Goal: Task Accomplishment & Management: Manage account settings

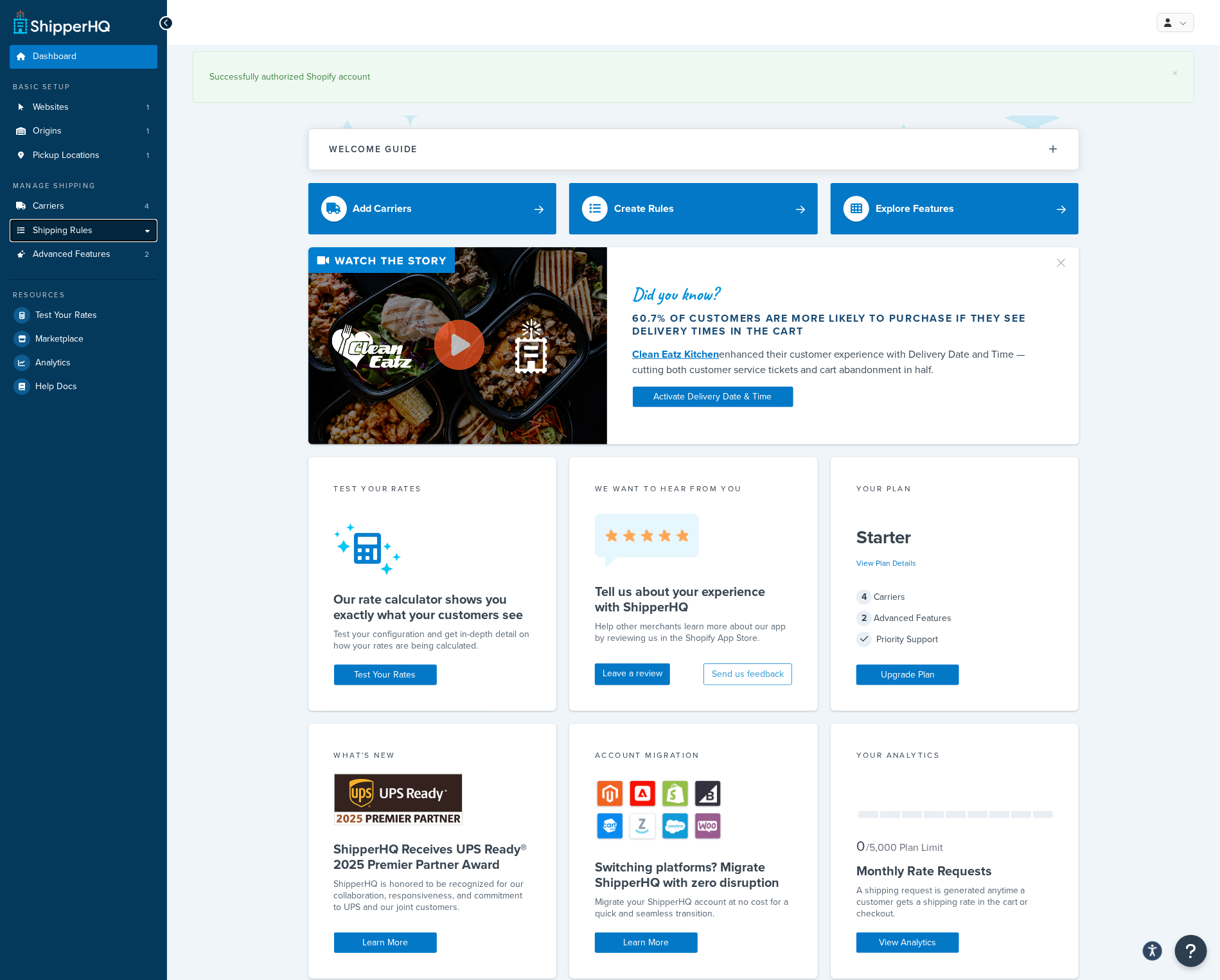
click at [103, 234] on link "Shipping Rules" at bounding box center [83, 231] width 148 height 24
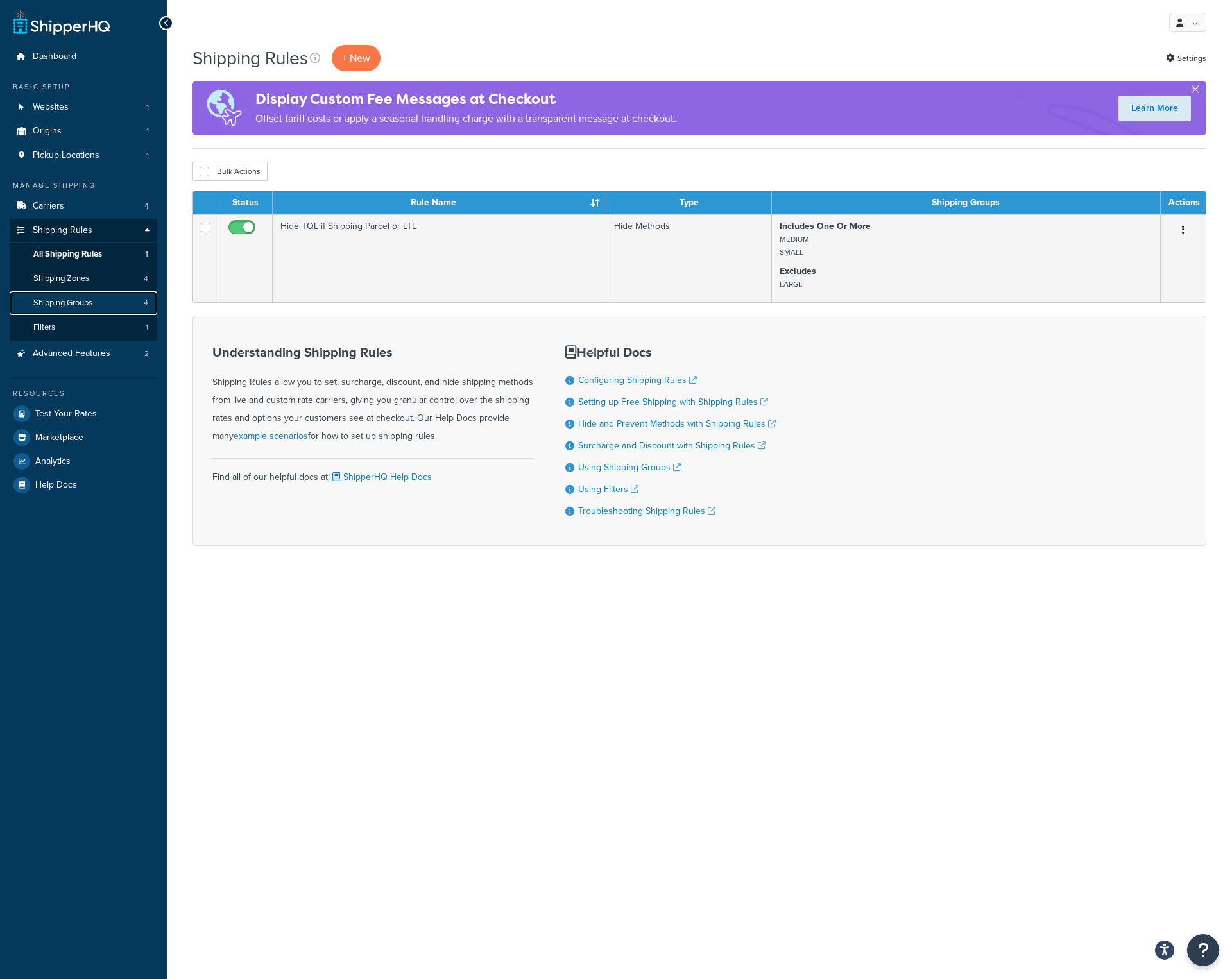
click at [34, 298] on span "Shipping Groups" at bounding box center [63, 303] width 59 height 11
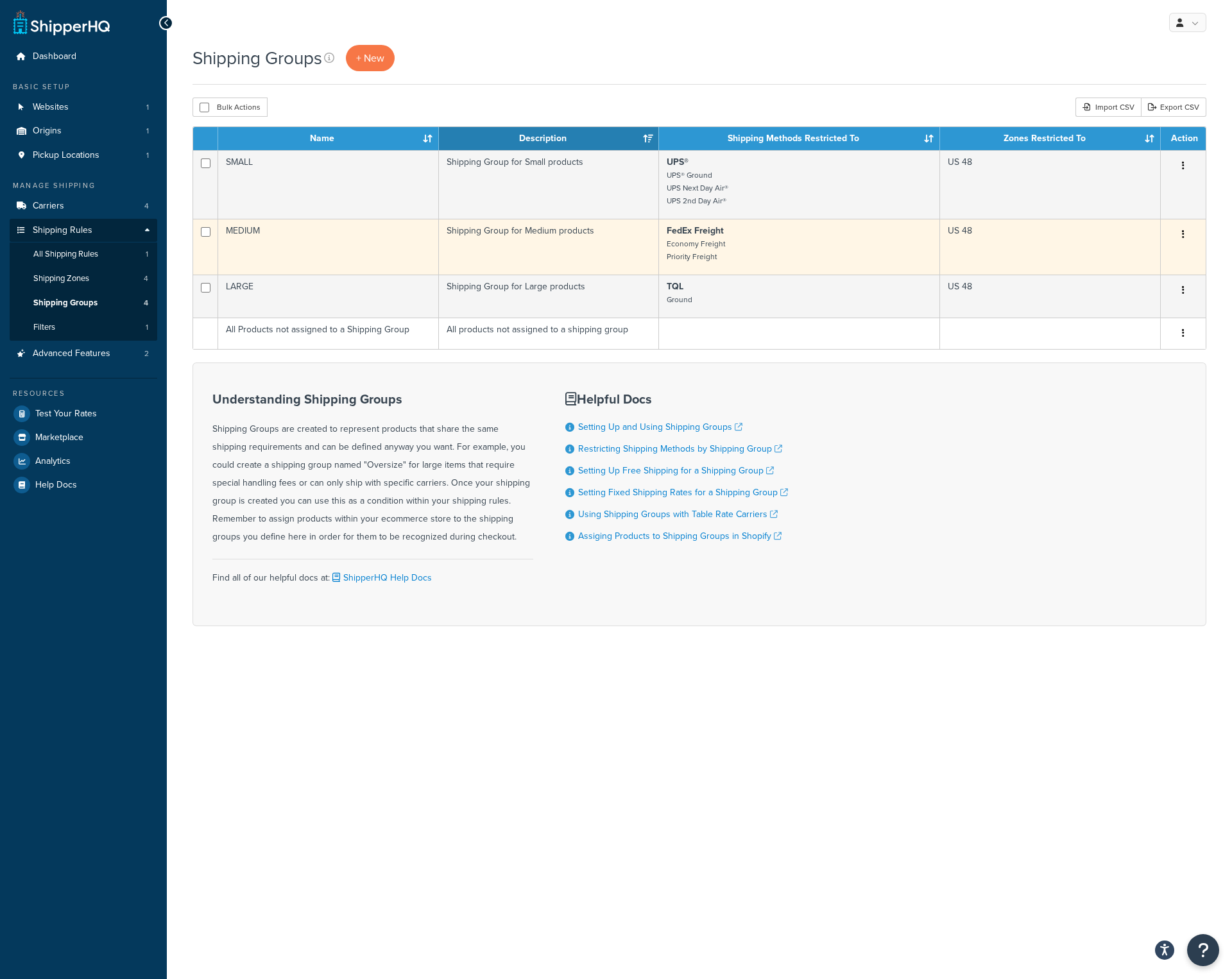
click at [756, 254] on p "FedEx Freight Economy Freight Priority Freight" at bounding box center [799, 243] width 265 height 38
click at [1183, 235] on icon "button" at bounding box center [1183, 234] width 2 height 9
click at [1127, 260] on link "Edit" at bounding box center [1131, 261] width 101 height 26
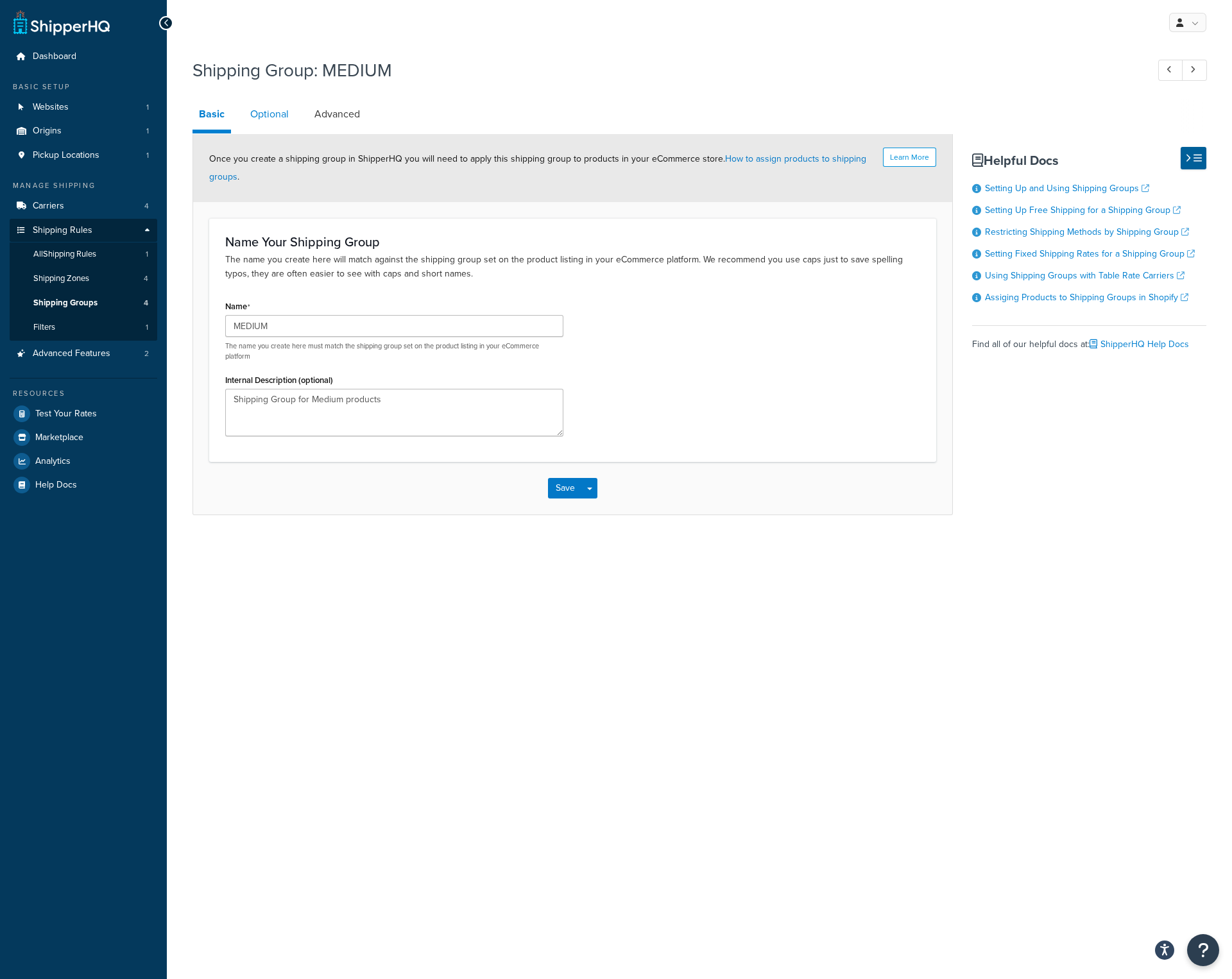
click at [272, 116] on link "Optional" at bounding box center [269, 114] width 51 height 31
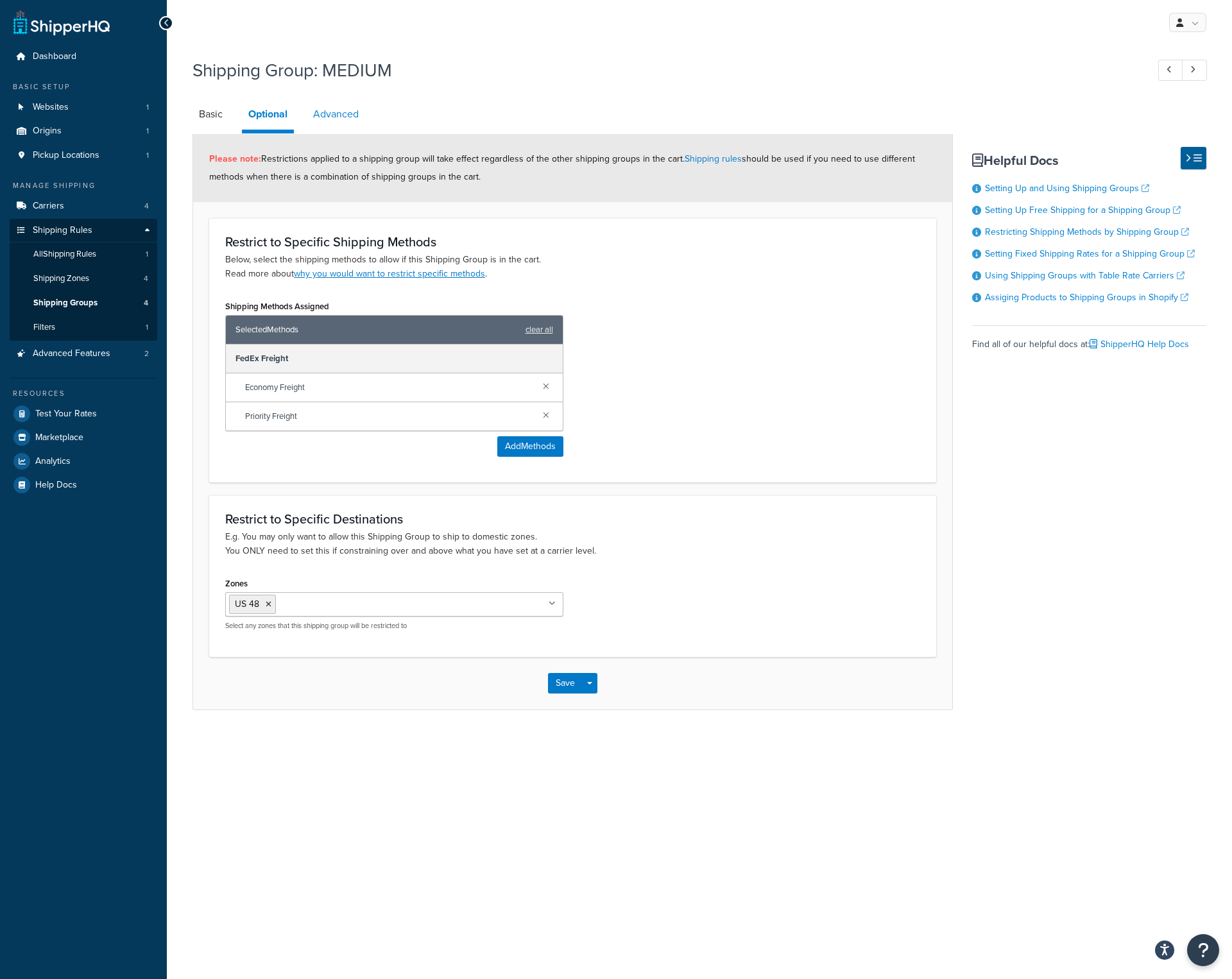
click at [349, 122] on link "Advanced" at bounding box center [335, 114] width 58 height 31
select select "55"
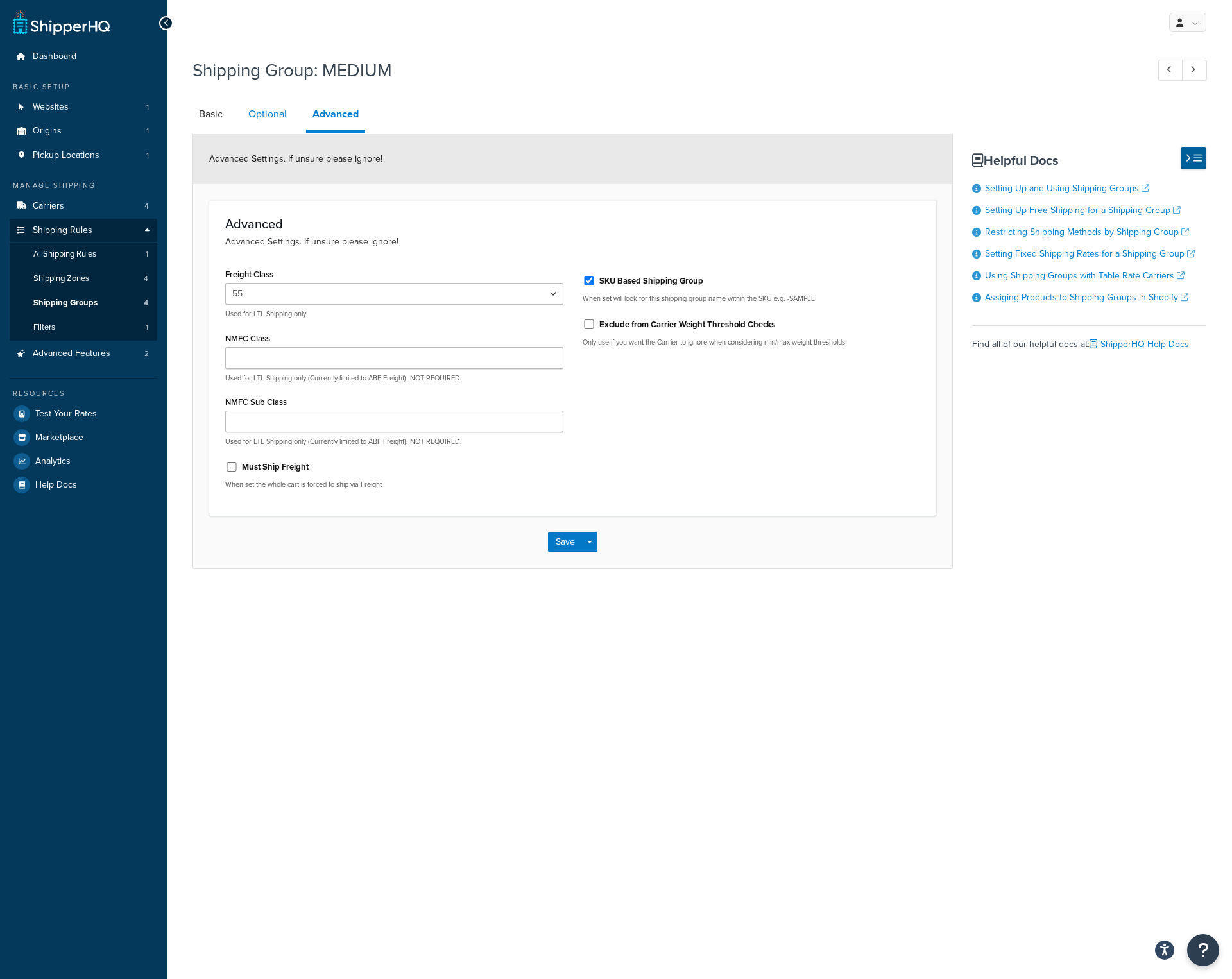
click at [279, 109] on link "Optional" at bounding box center [267, 114] width 51 height 31
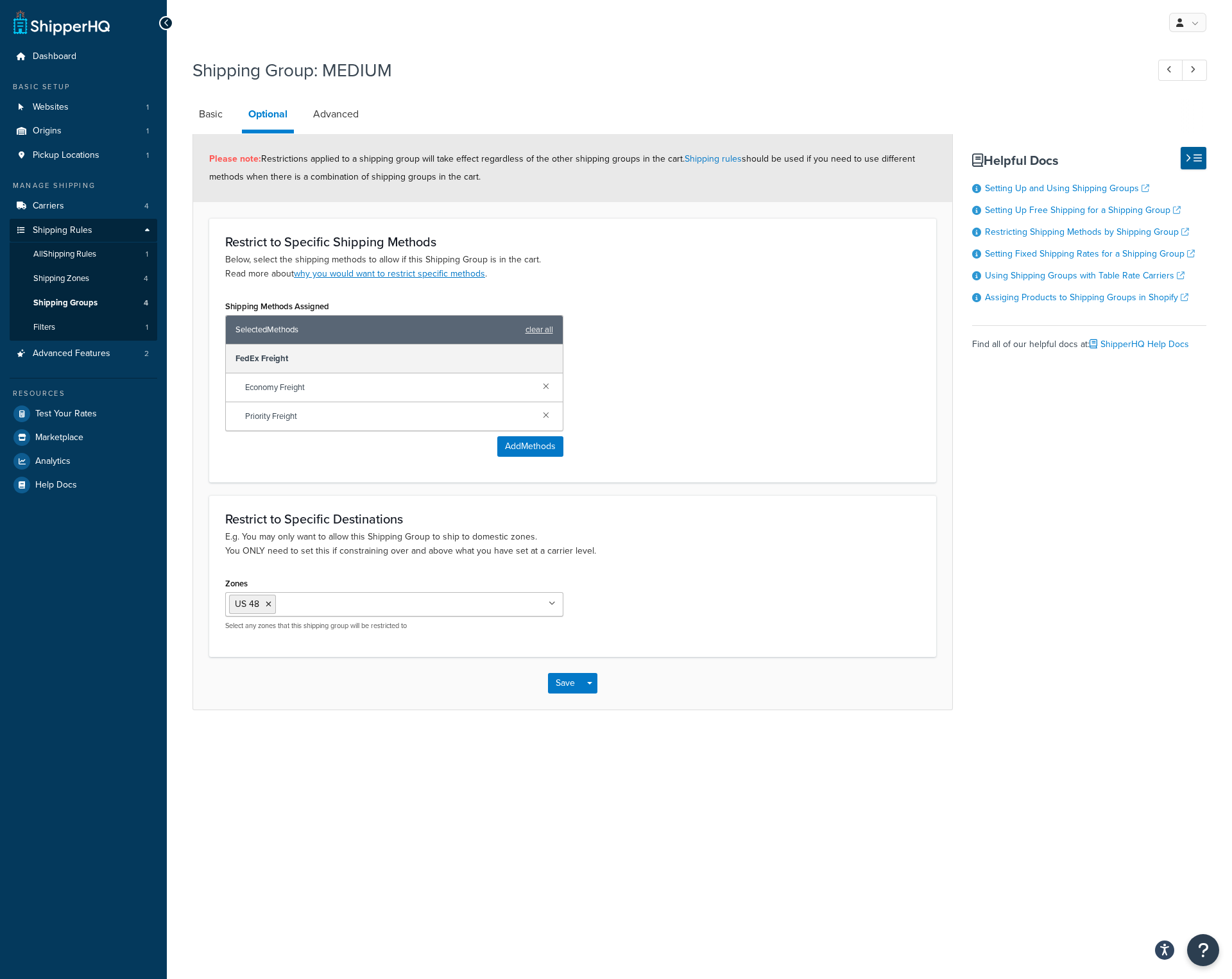
click at [310, 391] on span "Economy Freight" at bounding box center [389, 387] width 287 height 18
click at [215, 120] on link "Basic" at bounding box center [211, 114] width 37 height 31
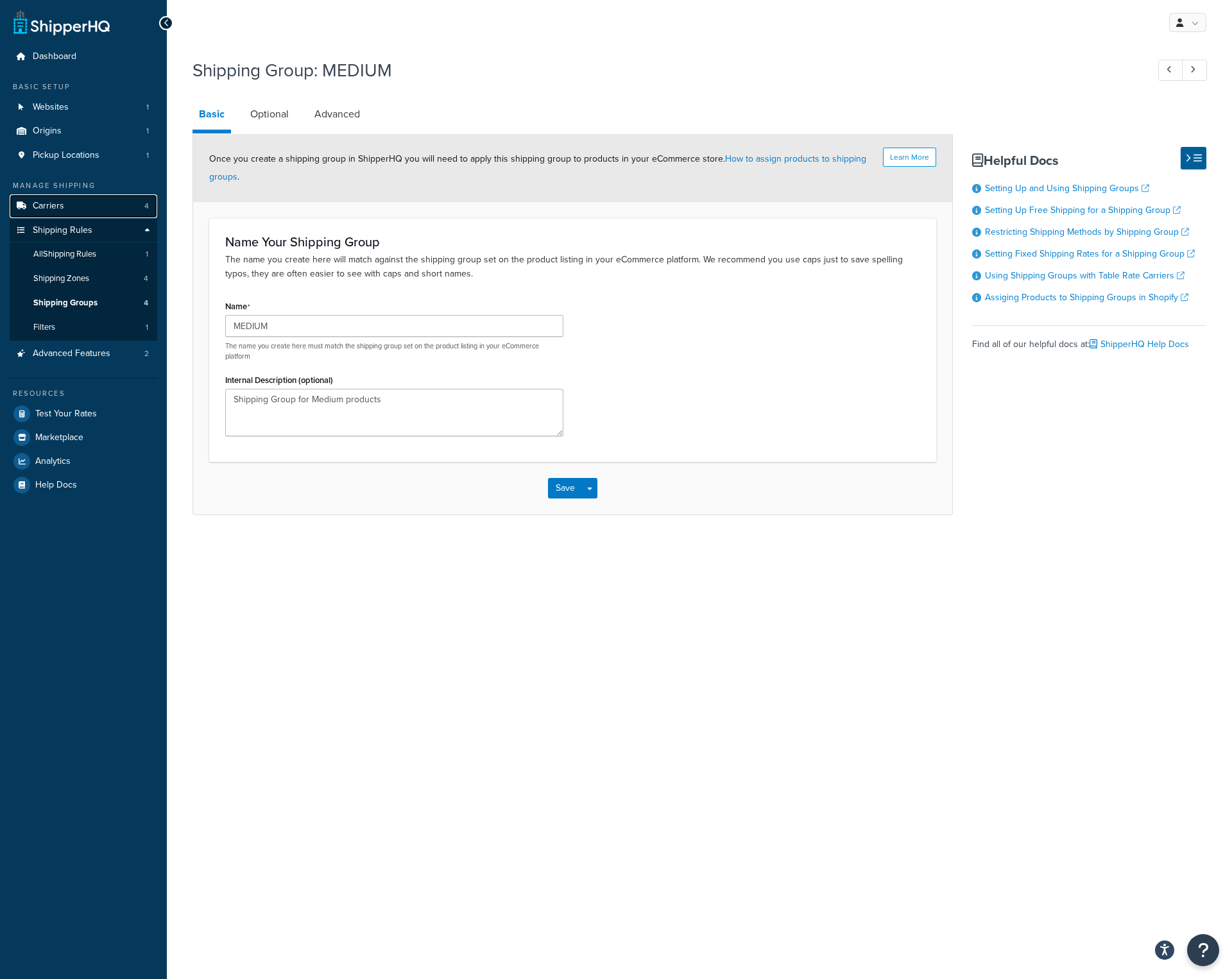
click at [89, 207] on link "Carriers 4" at bounding box center [83, 207] width 148 height 24
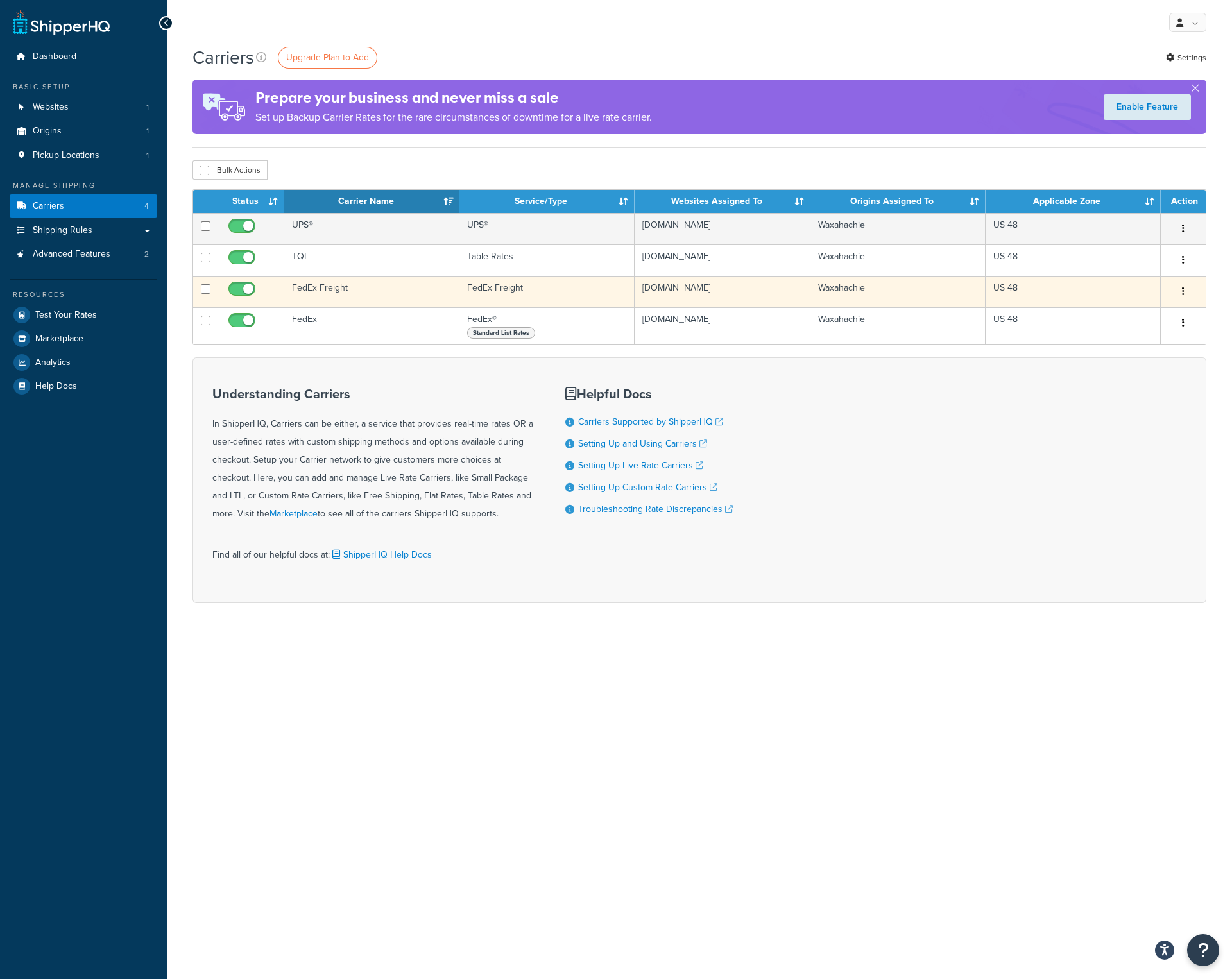
click at [397, 281] on td "FedEx Freight" at bounding box center [371, 291] width 175 height 31
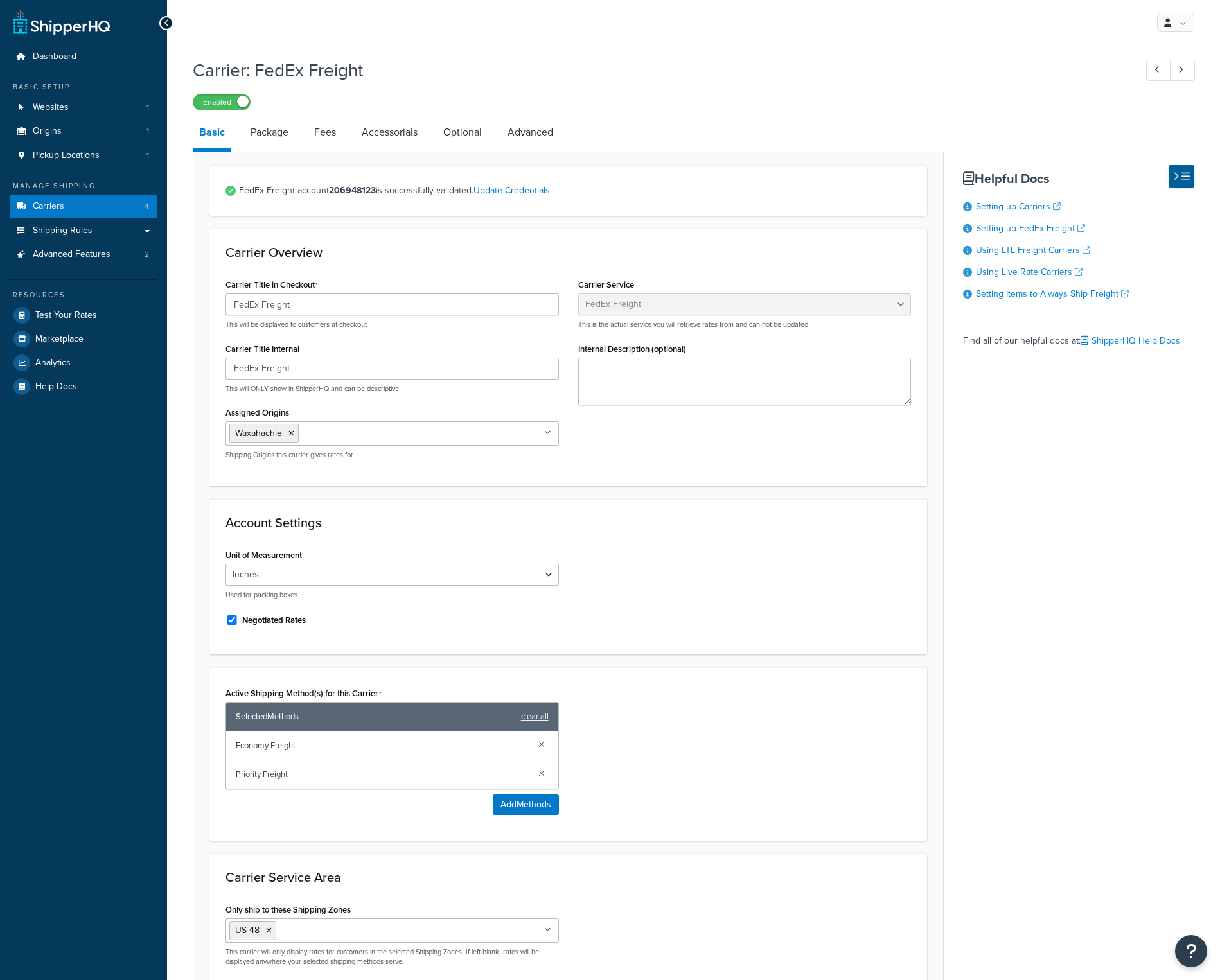
select select "fedExFreight"
click at [284, 139] on link "Package" at bounding box center [269, 132] width 51 height 31
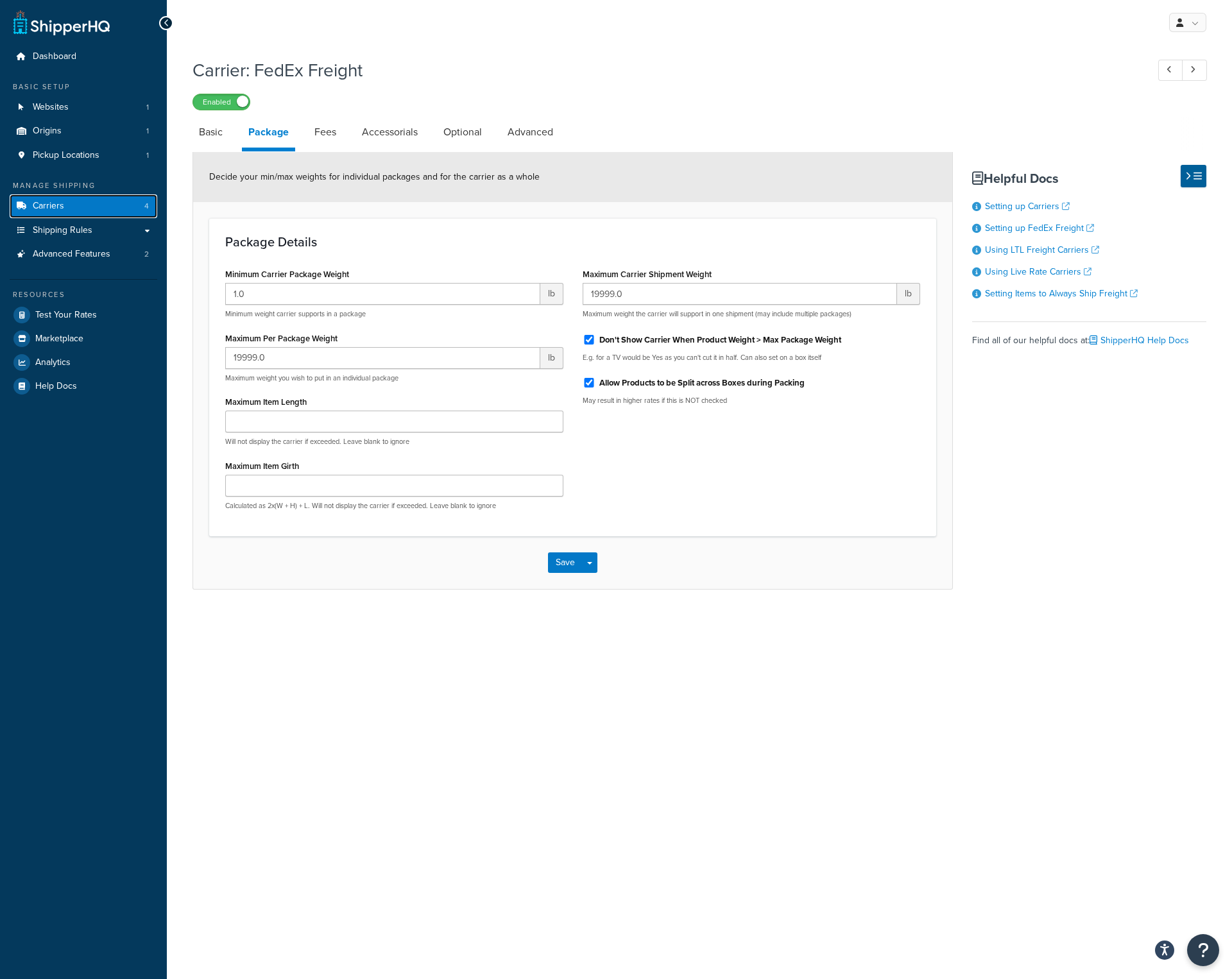
click at [67, 204] on link "Carriers 4" at bounding box center [83, 207] width 148 height 24
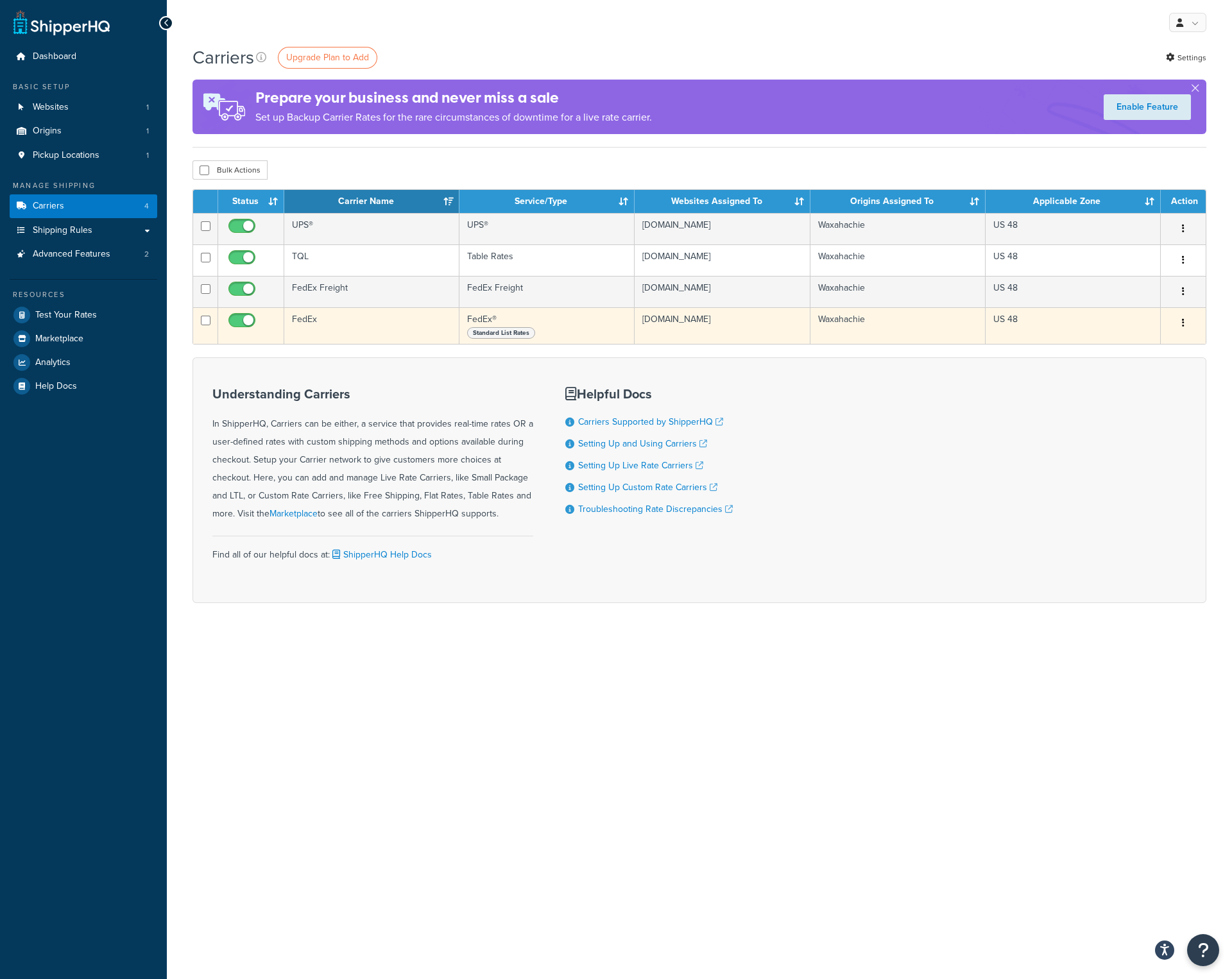
click at [332, 318] on td "FedEx" at bounding box center [371, 326] width 175 height 37
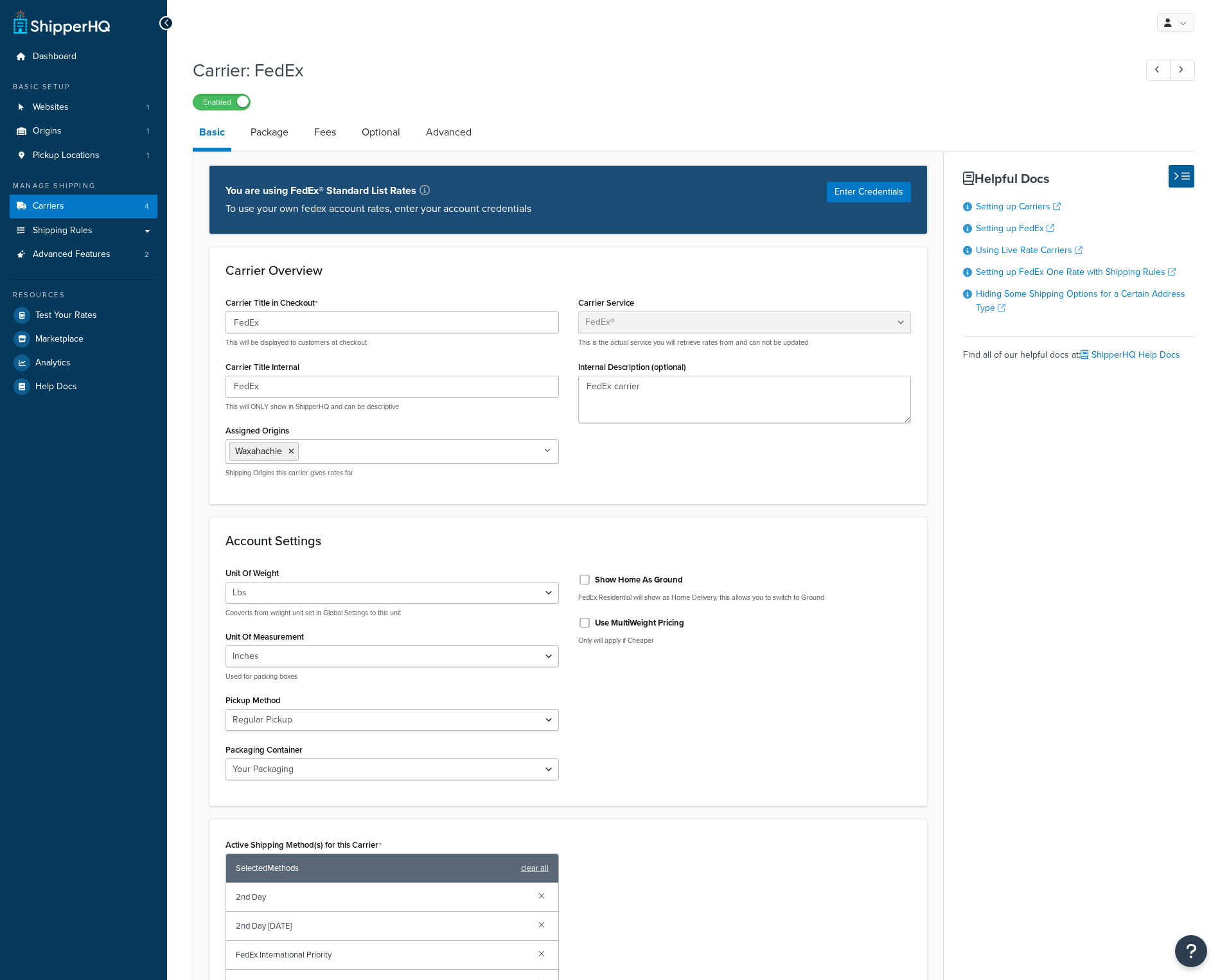
select select "fedEx"
select select "REGULAR_PICKUP"
select select "YOUR_PACKAGING"
click at [289, 138] on link "Package" at bounding box center [269, 132] width 51 height 31
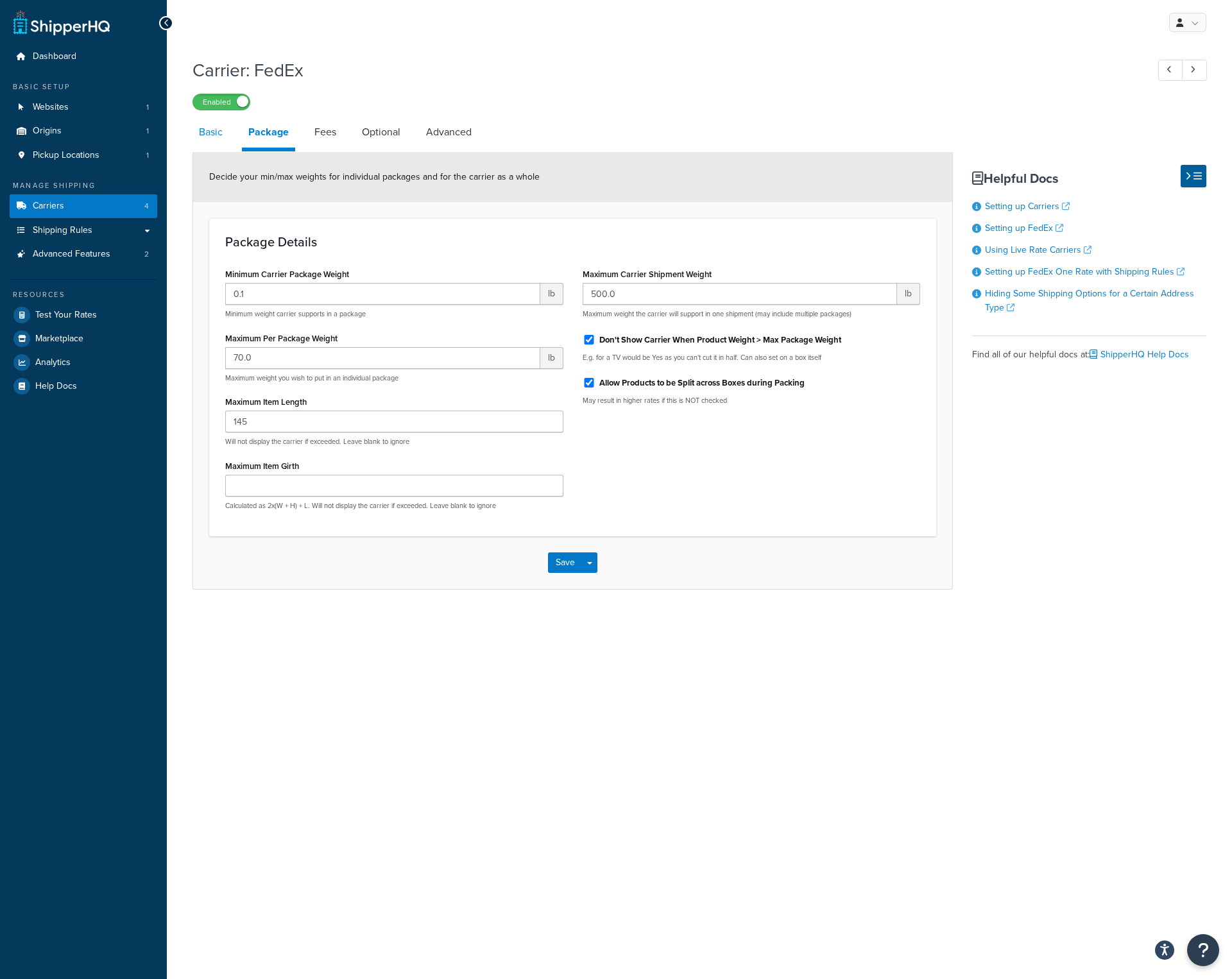
click at [222, 129] on link "Basic" at bounding box center [211, 132] width 37 height 31
select select "fedEx"
select select "REGULAR_PICKUP"
select select "YOUR_PACKAGING"
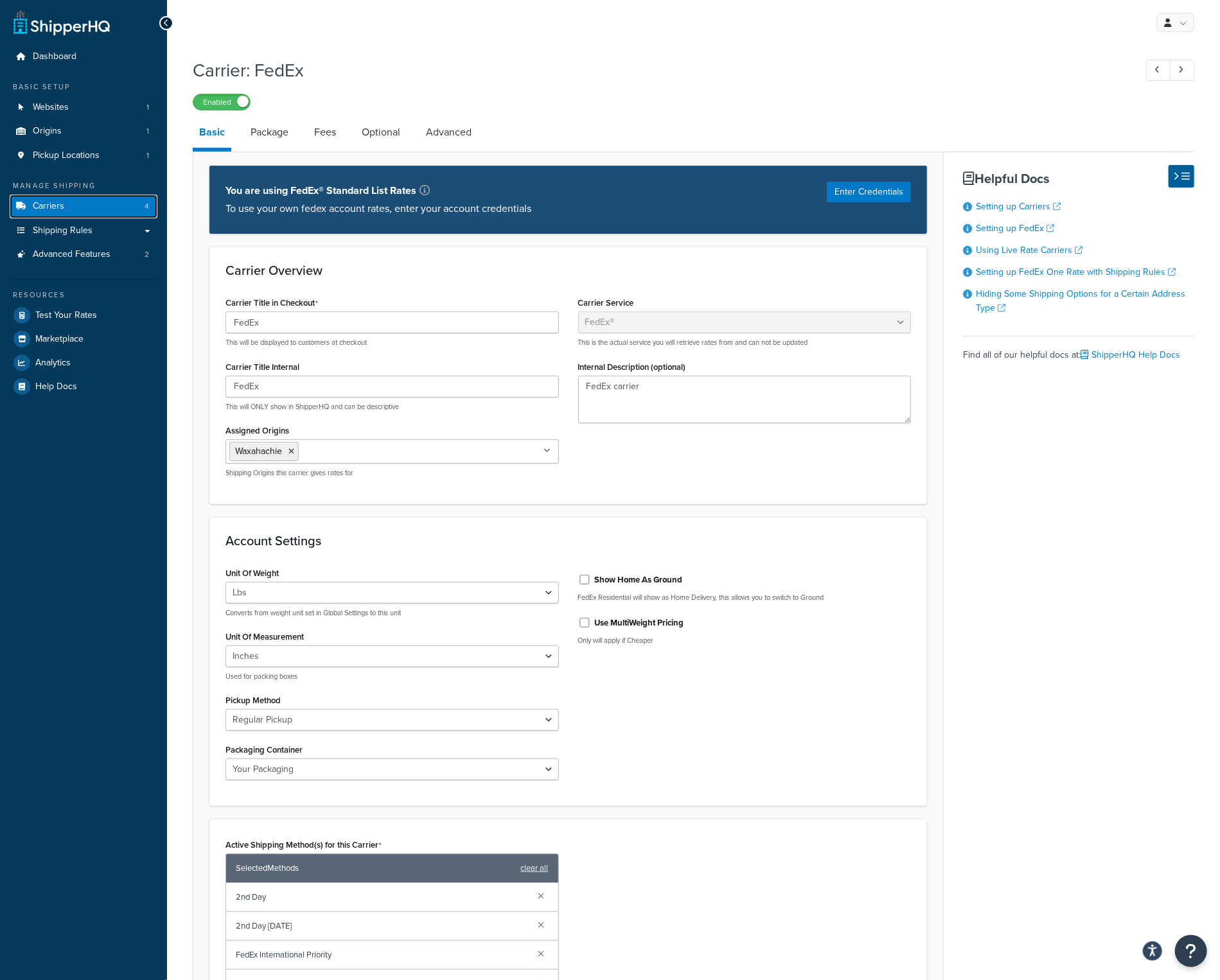
click at [81, 203] on link "Carriers 4" at bounding box center [83, 207] width 148 height 24
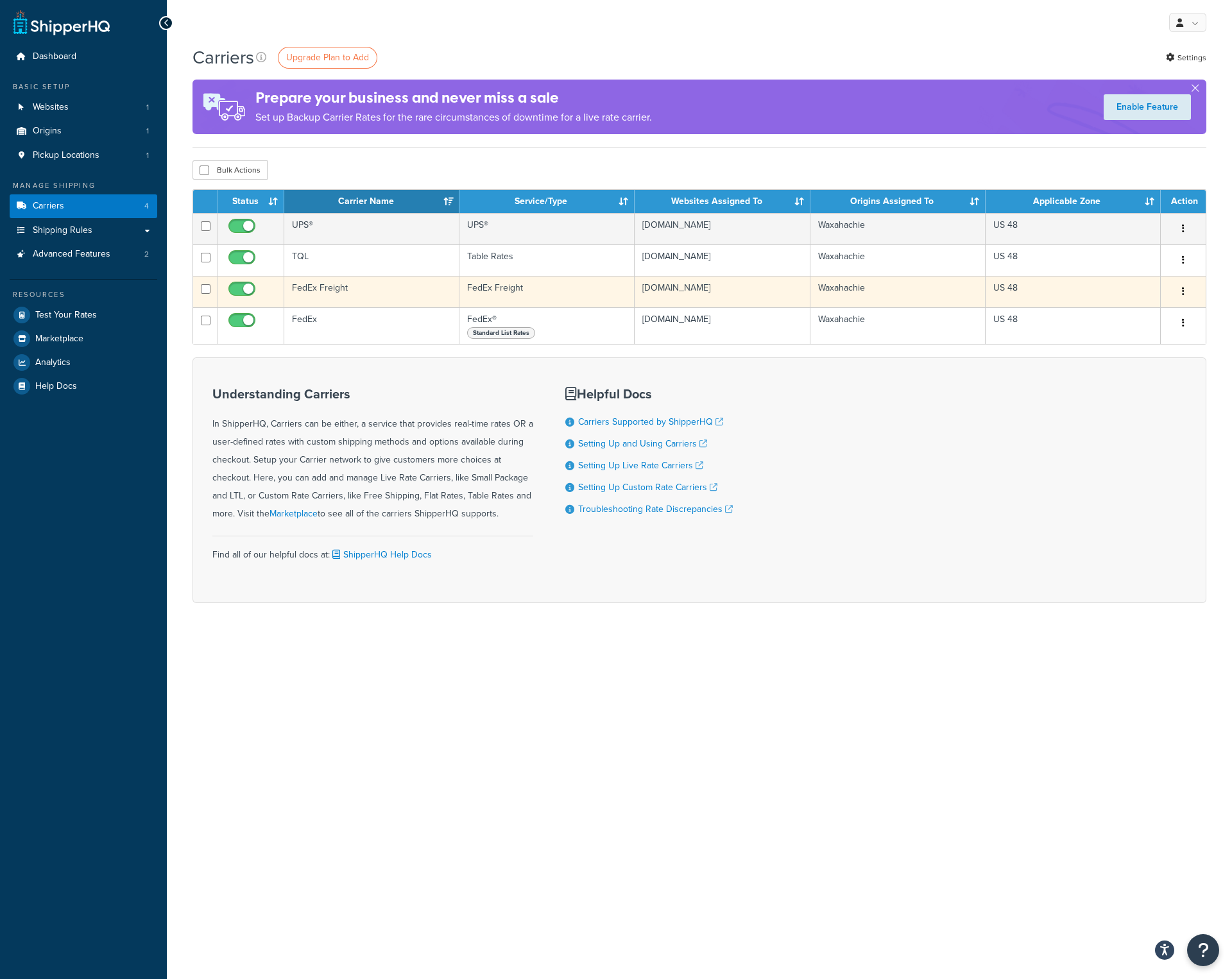
click at [346, 291] on td "FedEx Freight" at bounding box center [371, 291] width 175 height 31
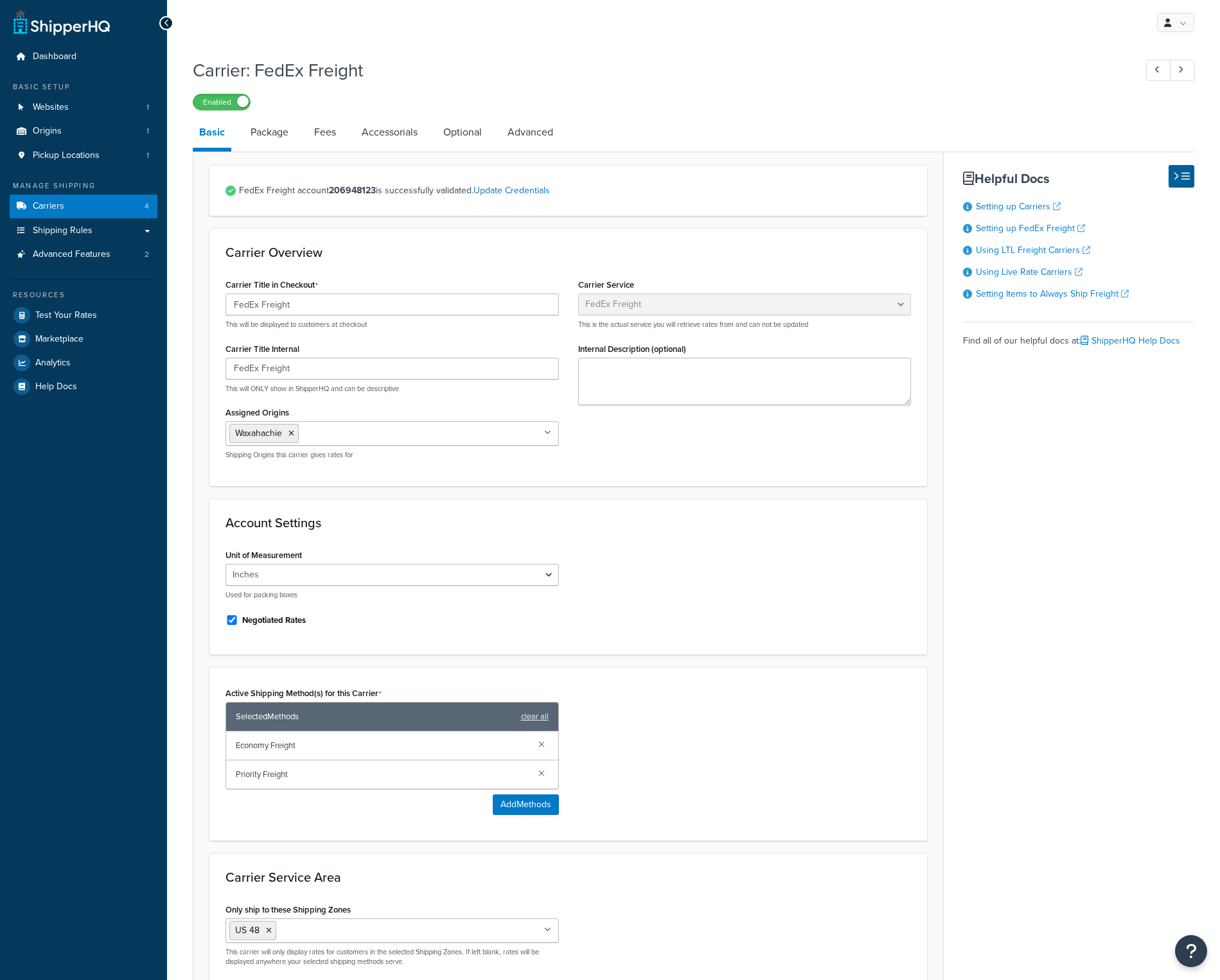
select select "fedExFreight"
click at [276, 136] on link "Package" at bounding box center [269, 132] width 51 height 31
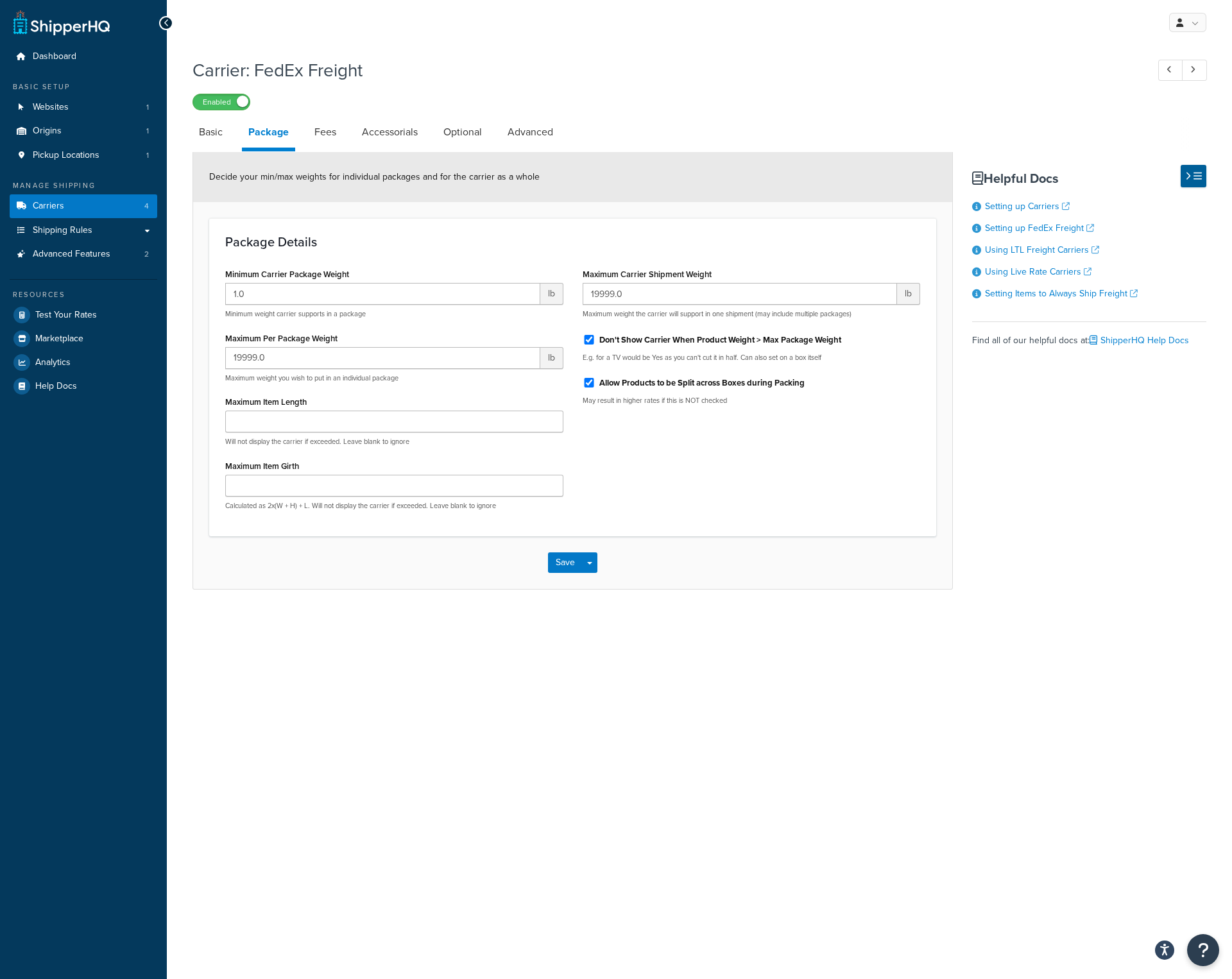
click at [503, 709] on div "My Profile Billing Global Settings Contact Us Logout Carrier: FedEx Freight Ena…" at bounding box center [699, 489] width 1065 height 979
click at [73, 227] on span "Shipping Rules" at bounding box center [62, 231] width 60 height 11
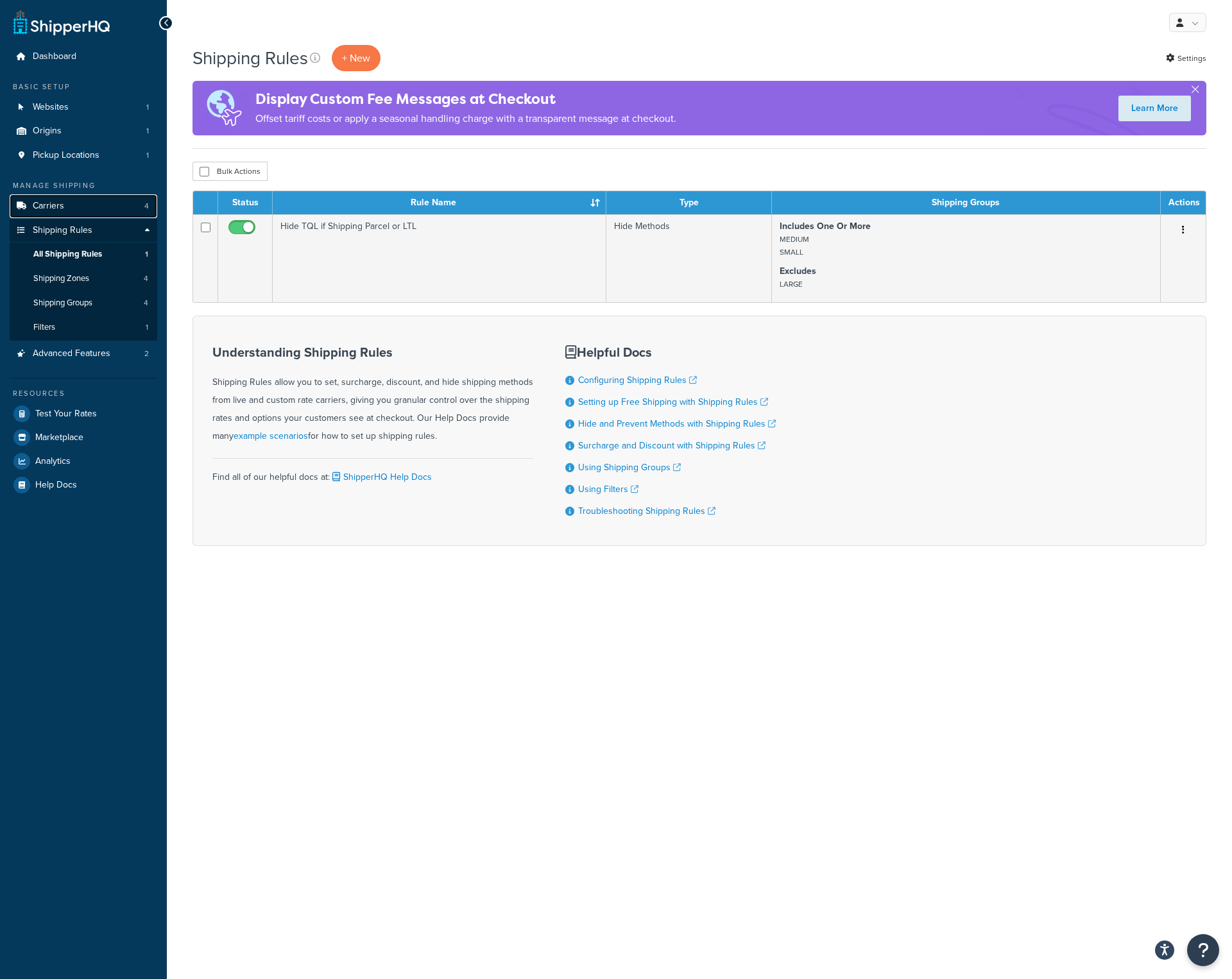
click at [73, 204] on link "Carriers 4" at bounding box center [83, 207] width 148 height 24
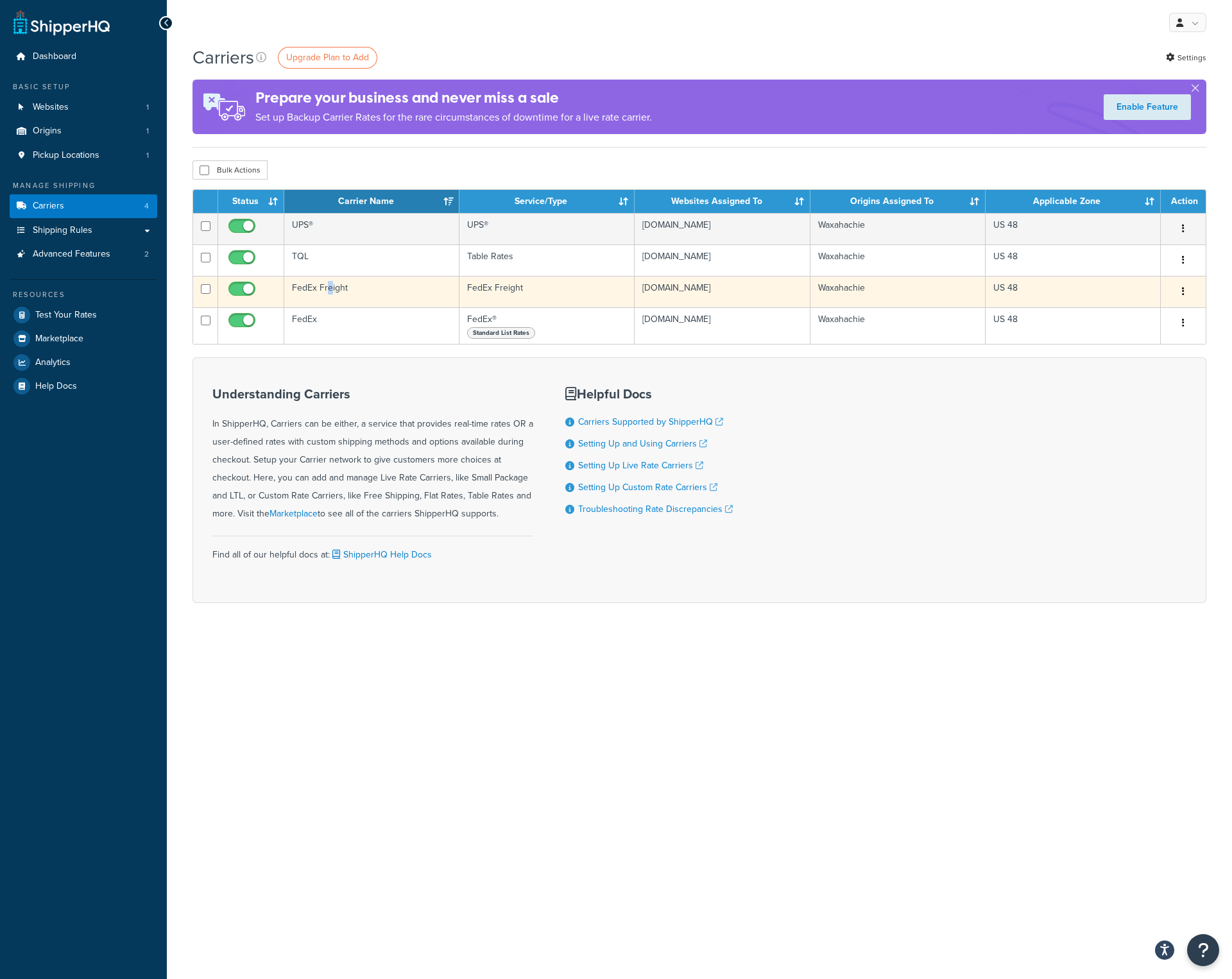
click at [329, 286] on td "FedEx Freight" at bounding box center [371, 291] width 175 height 31
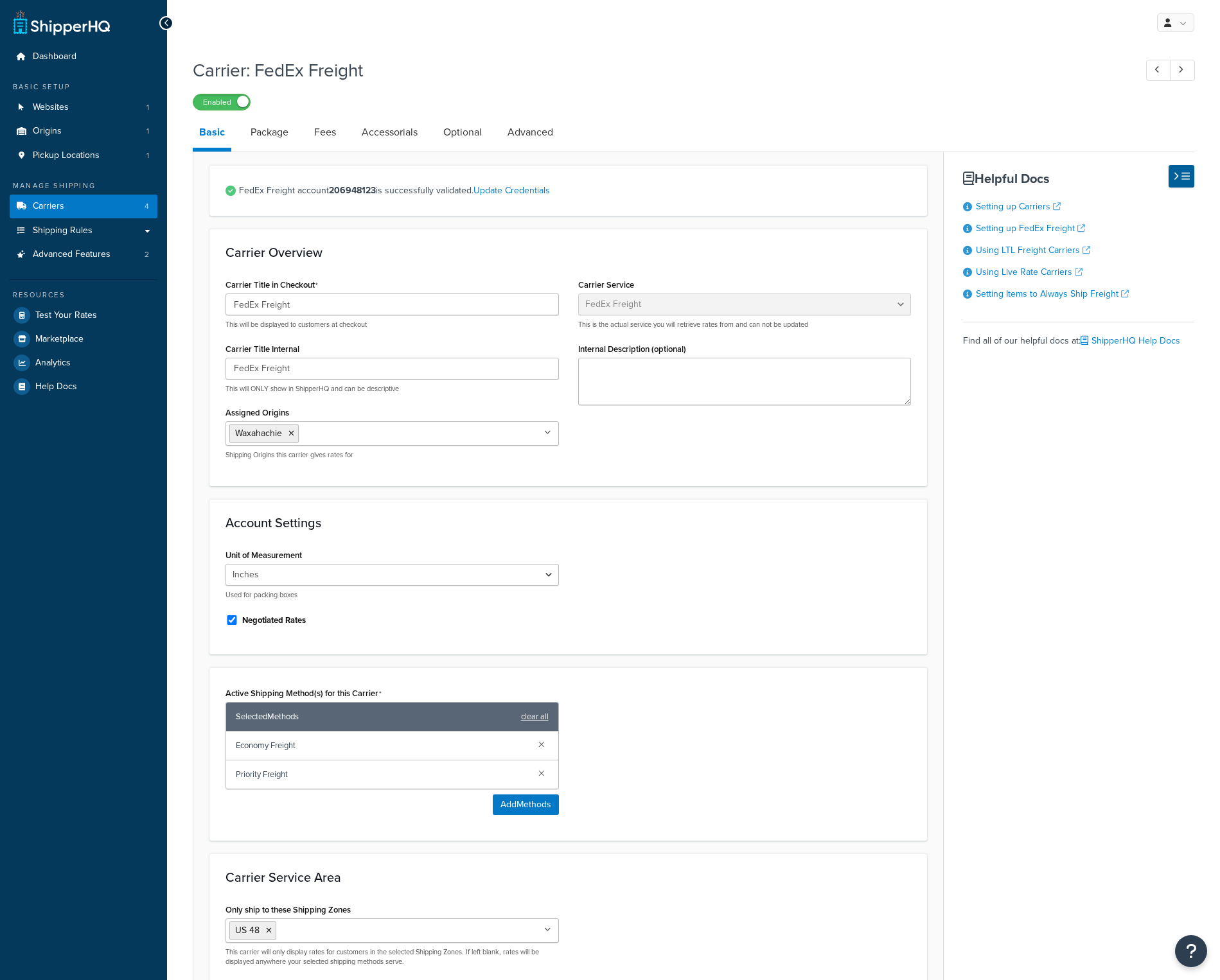
select select "fedExFreight"
click at [543, 129] on link "Advanced" at bounding box center [530, 132] width 58 height 31
select select "false"
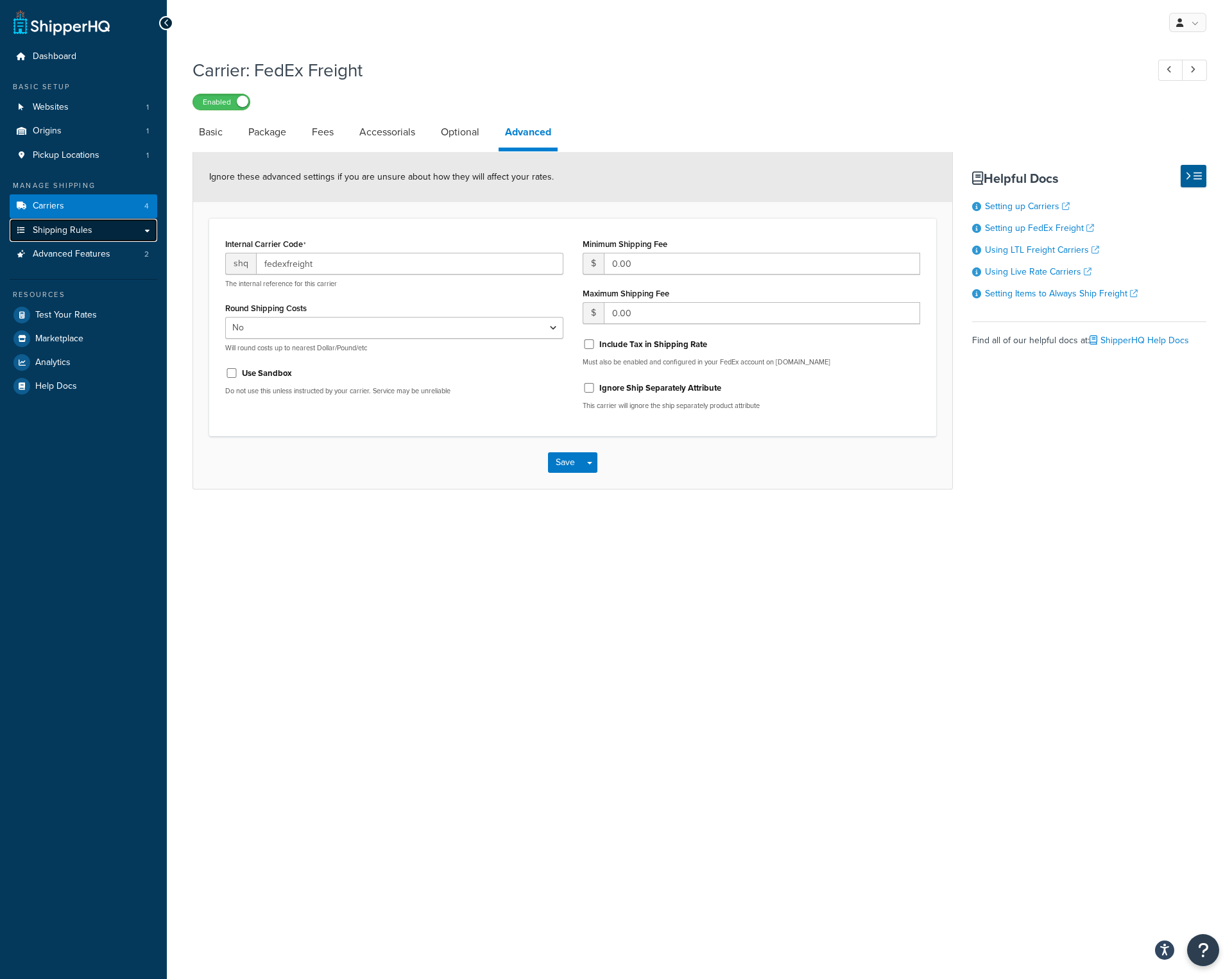
click at [75, 232] on span "Shipping Rules" at bounding box center [62, 231] width 60 height 11
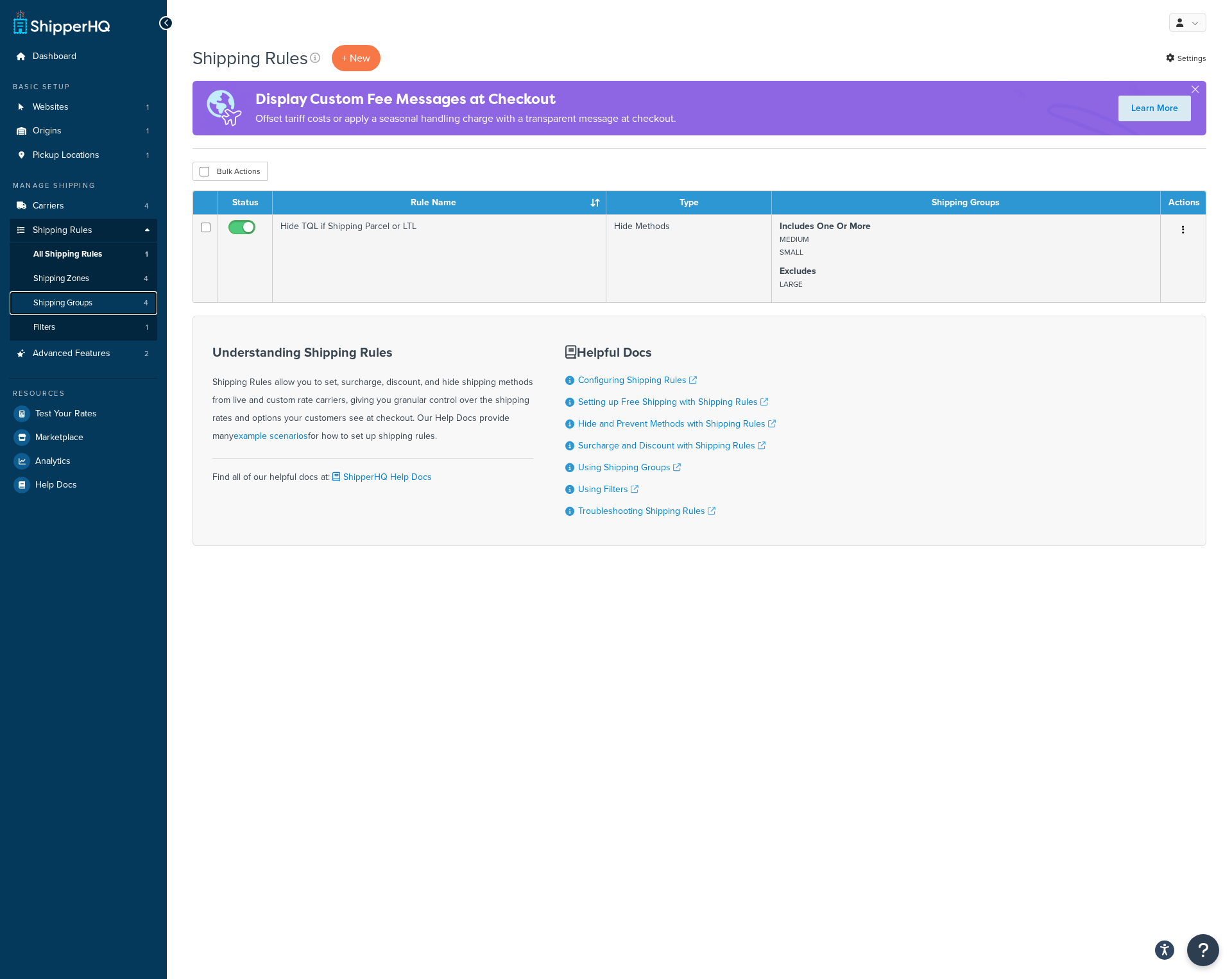
click at [81, 298] on span "Shipping Groups" at bounding box center [63, 303] width 59 height 11
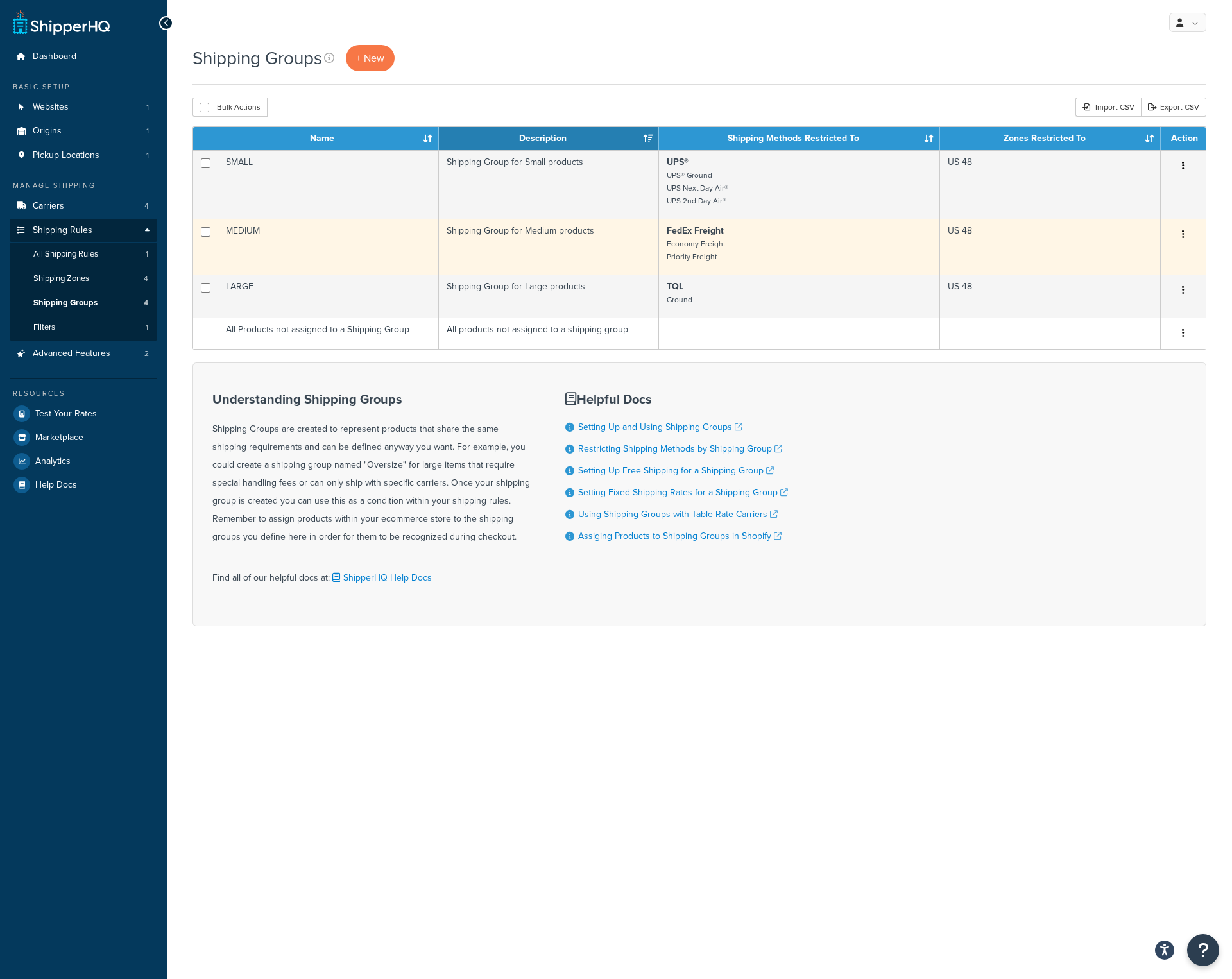
click at [327, 247] on td "MEDIUM" at bounding box center [328, 247] width 221 height 56
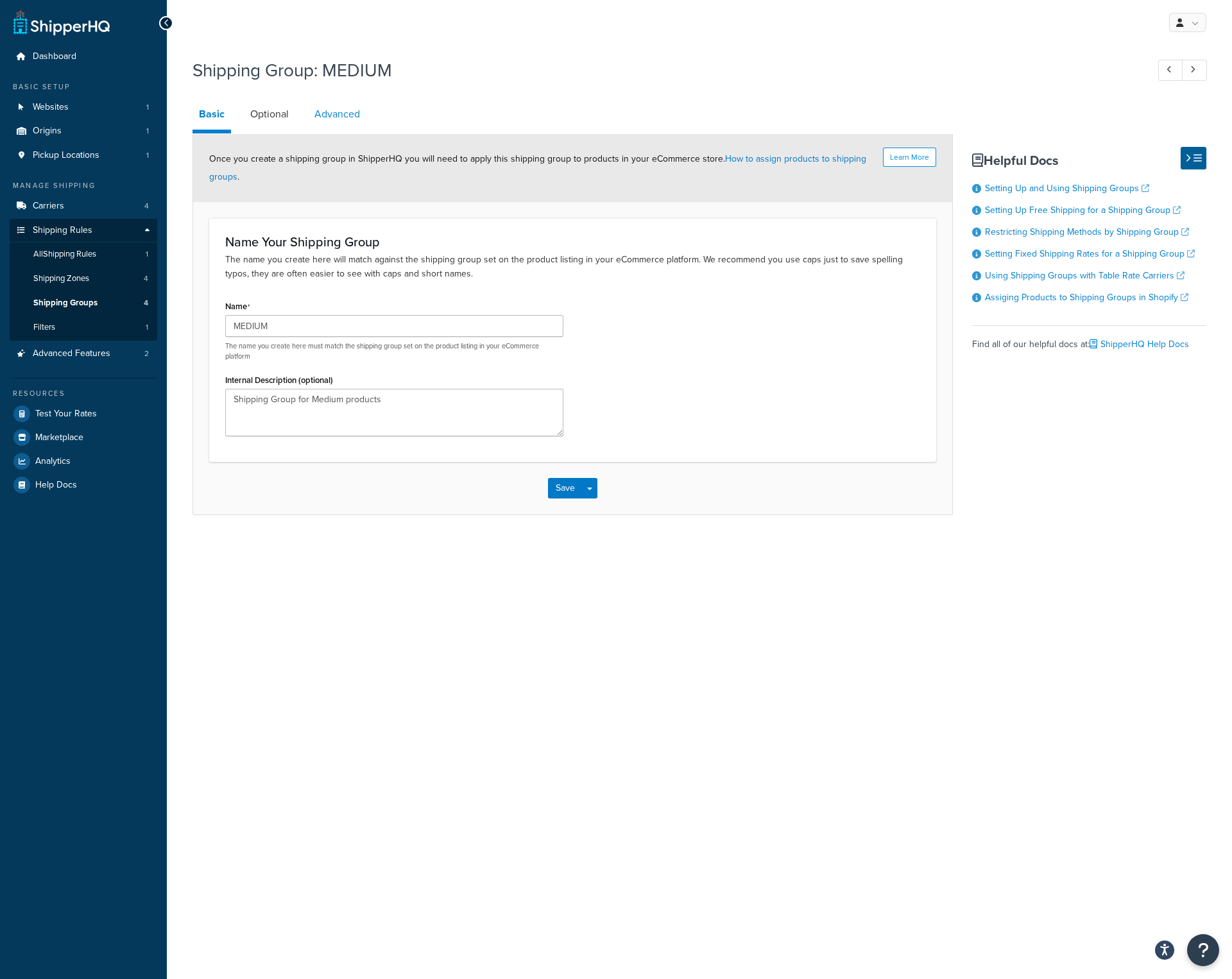
click at [352, 118] on link "Advanced" at bounding box center [337, 114] width 58 height 31
select select "55"
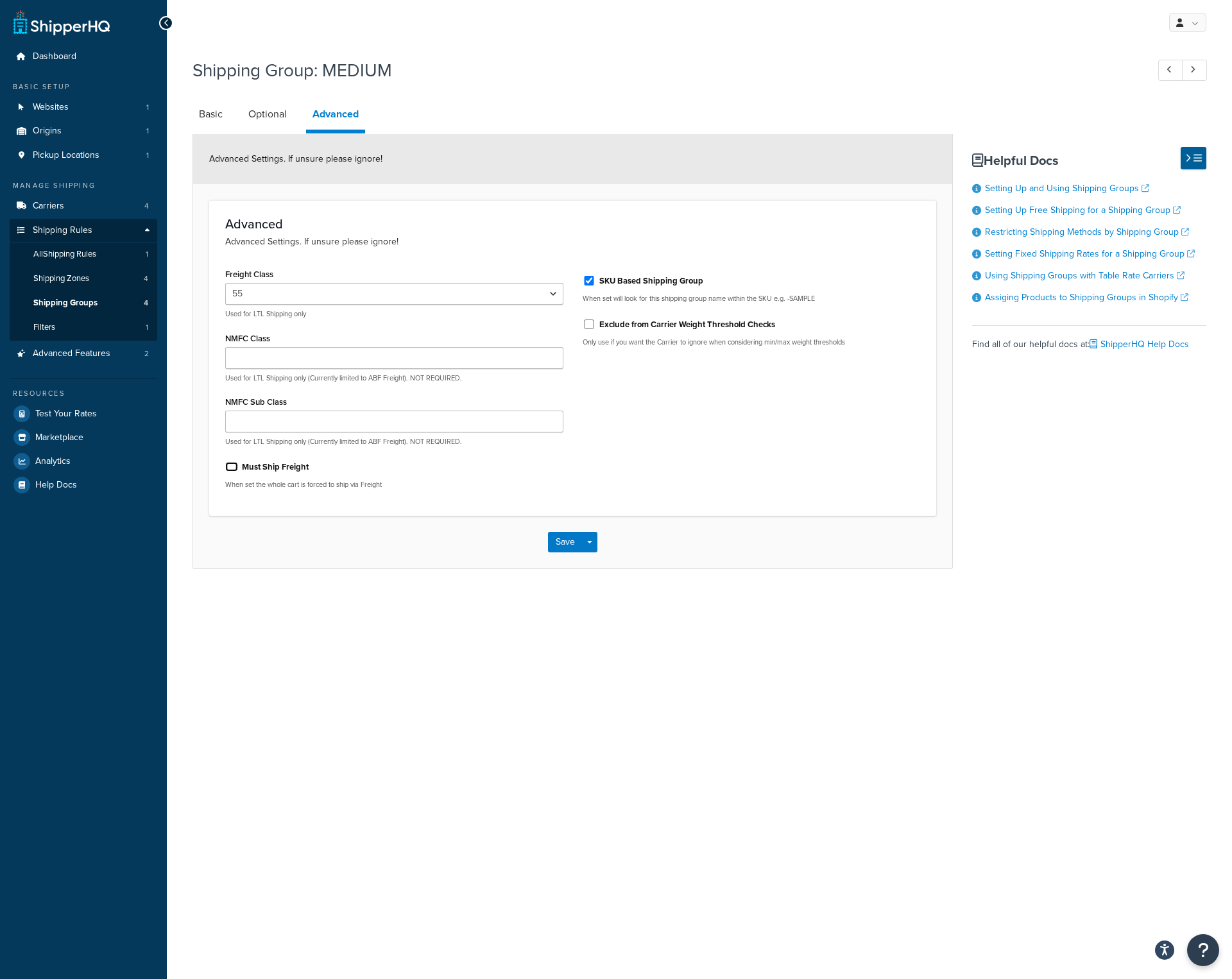
click at [227, 465] on input "Must Ship Freight" at bounding box center [231, 467] width 13 height 10
checkbox input "true"
click at [267, 115] on link "Optional" at bounding box center [267, 114] width 51 height 31
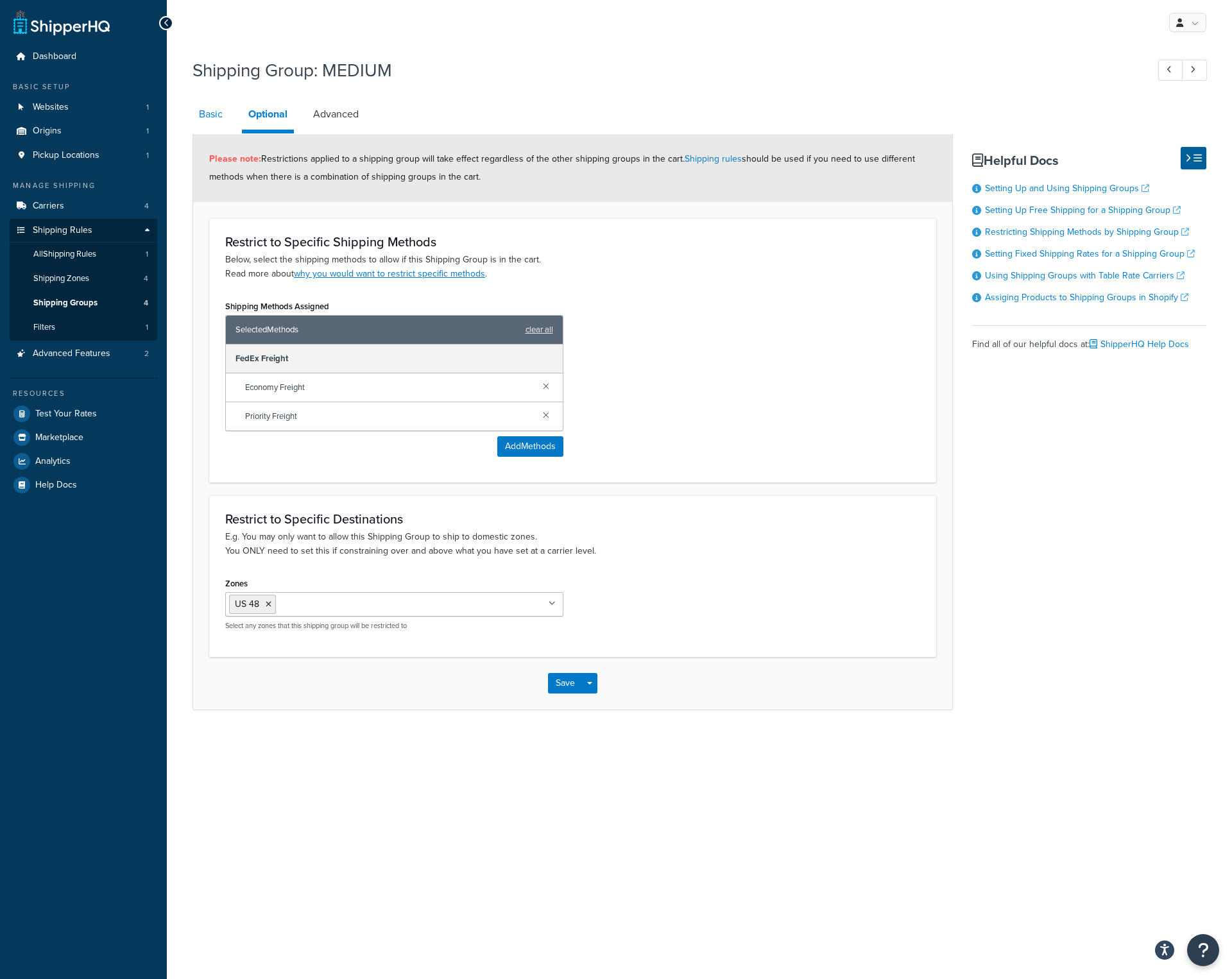
click at [209, 116] on link "Basic" at bounding box center [211, 114] width 37 height 31
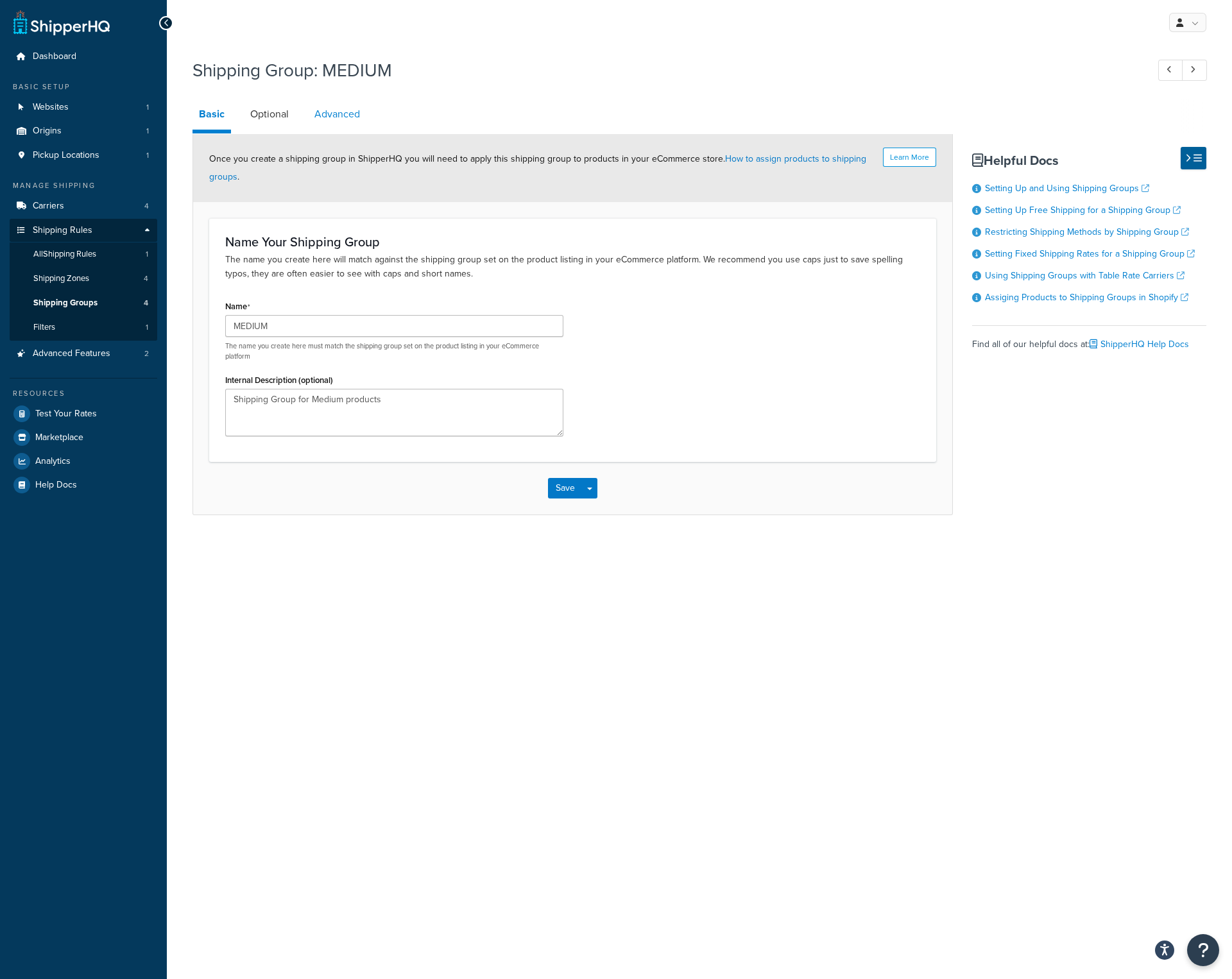
click at [333, 115] on link "Advanced" at bounding box center [337, 114] width 58 height 31
select select "55"
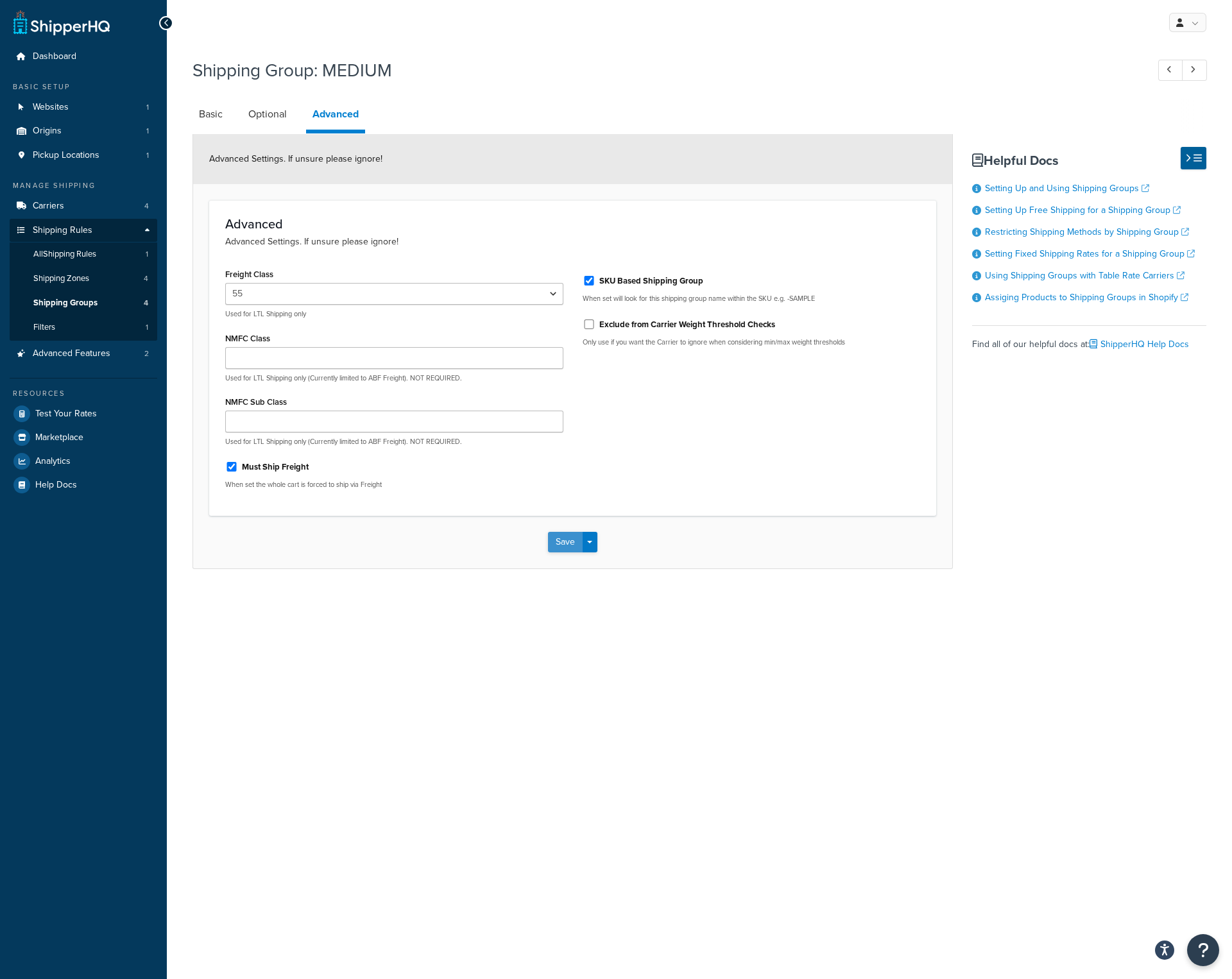
click at [558, 544] on button "Save" at bounding box center [565, 542] width 34 height 21
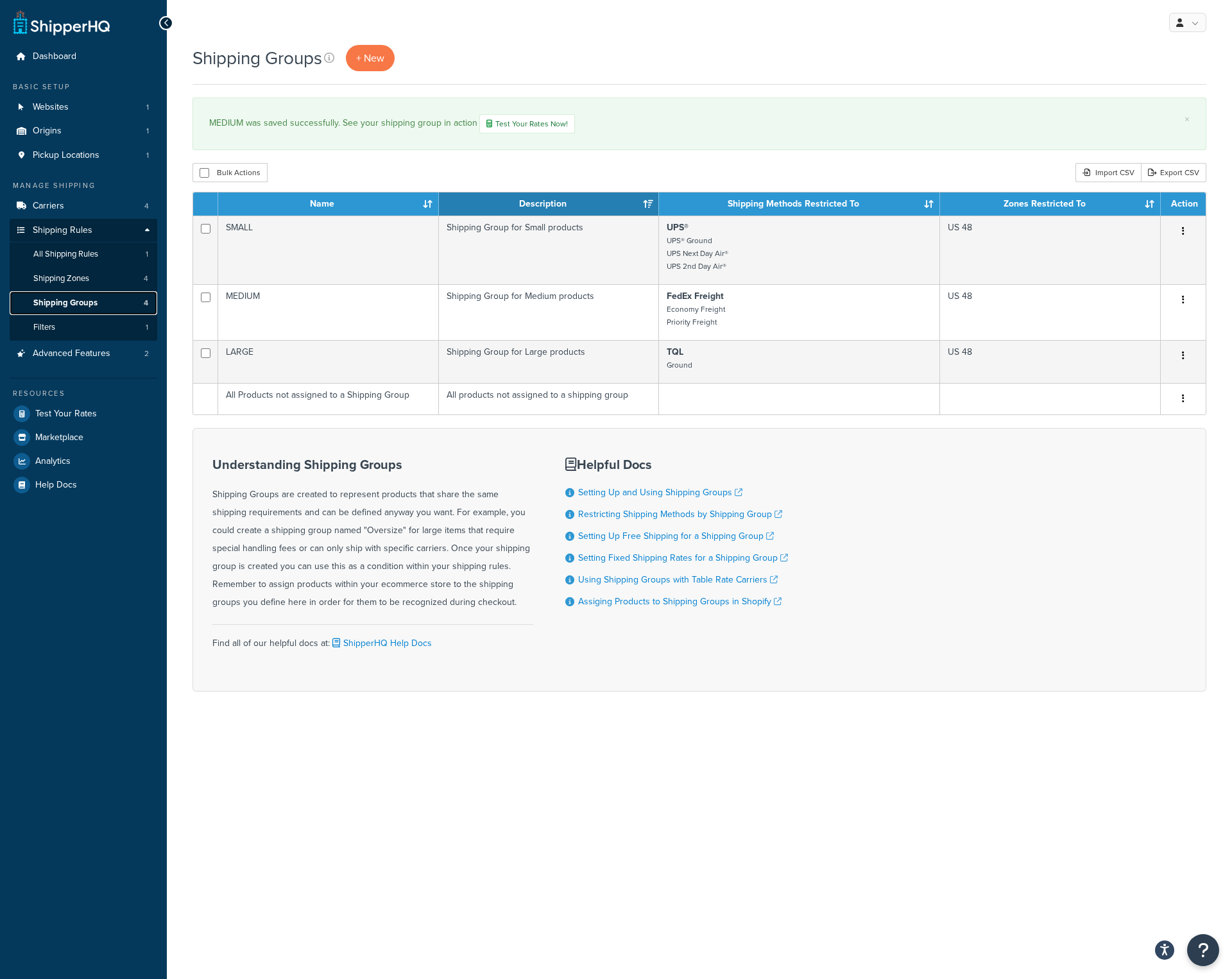
click at [83, 303] on span "Shipping Groups" at bounding box center [65, 303] width 64 height 11
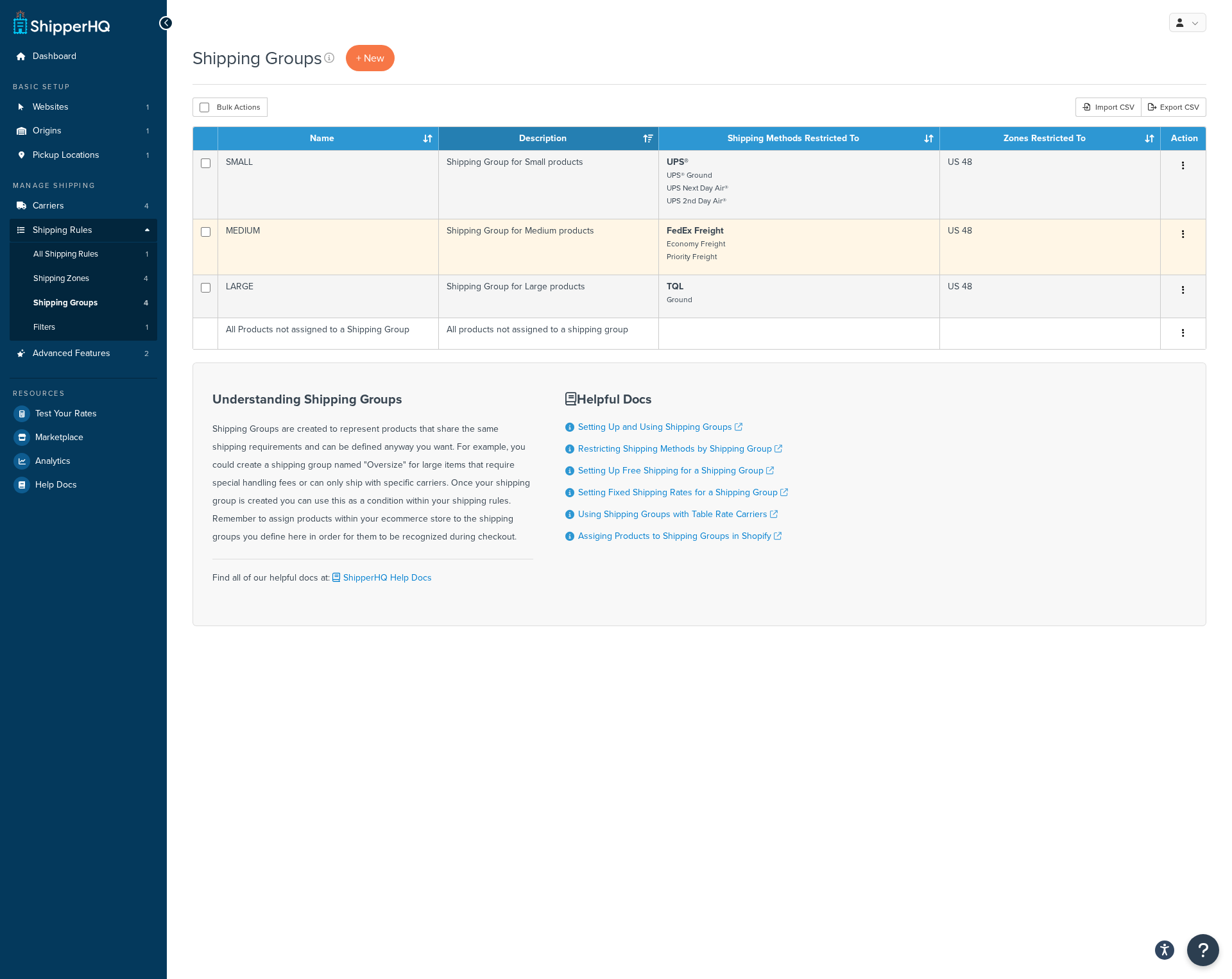
click at [276, 240] on td "MEDIUM" at bounding box center [328, 247] width 221 height 56
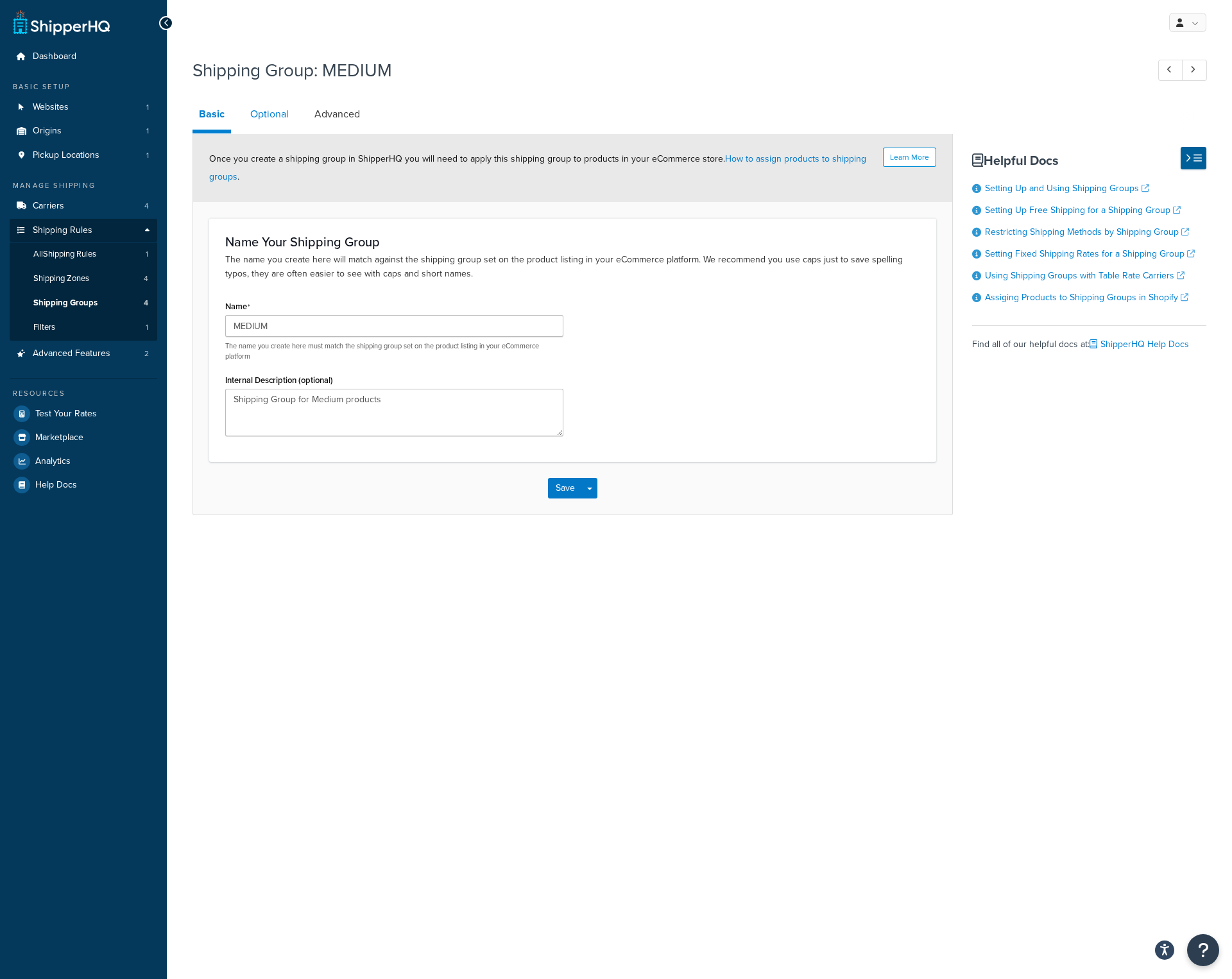
click at [259, 120] on link "Optional" at bounding box center [269, 114] width 51 height 31
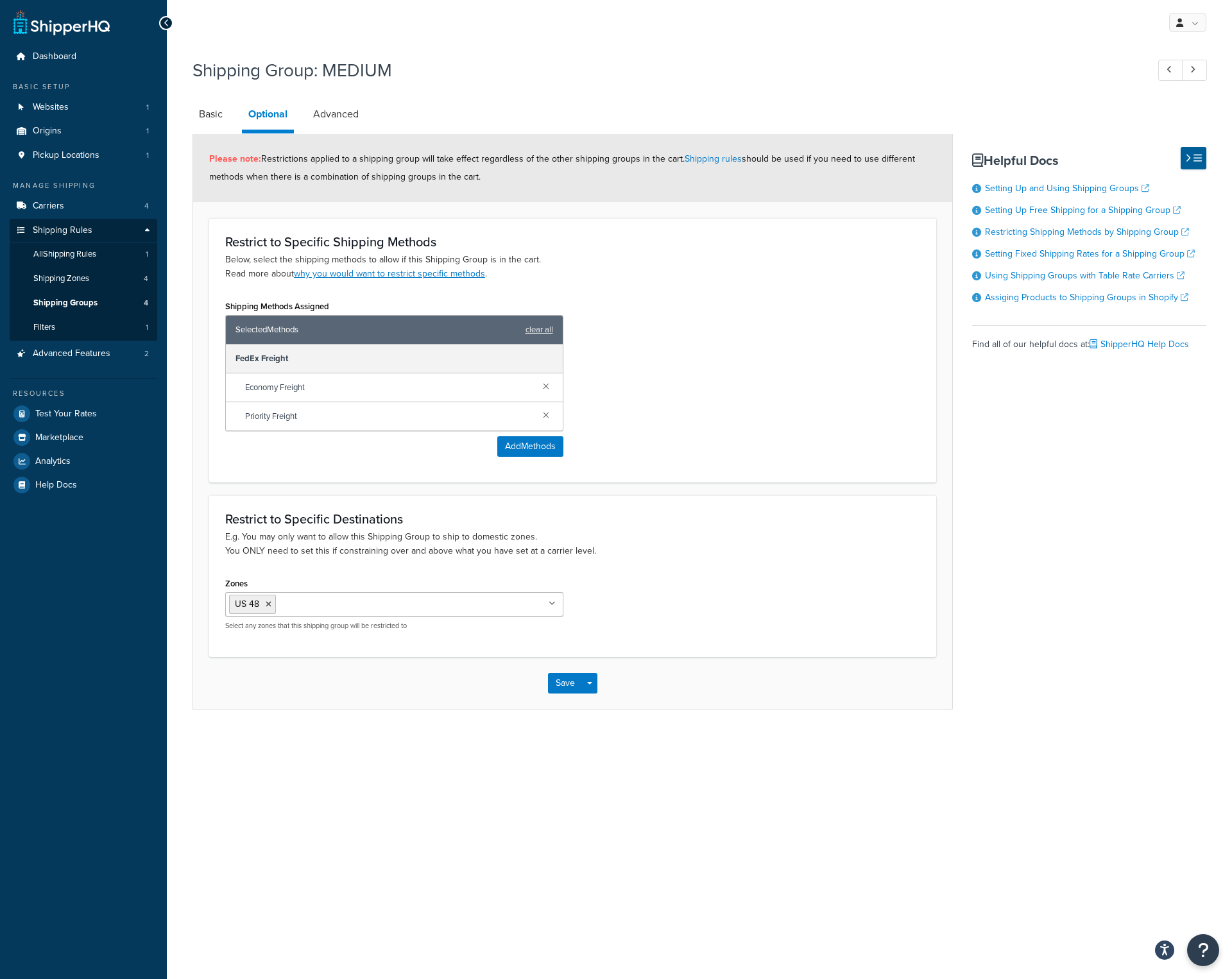
click at [279, 385] on span "Economy Freight" at bounding box center [389, 387] width 287 height 18
click at [266, 367] on div "FedEx Freight" at bounding box center [394, 359] width 337 height 29
click at [266, 333] on span "Selected Methods" at bounding box center [377, 330] width 283 height 18
click at [326, 120] on link "Advanced" at bounding box center [335, 114] width 58 height 31
select select "55"
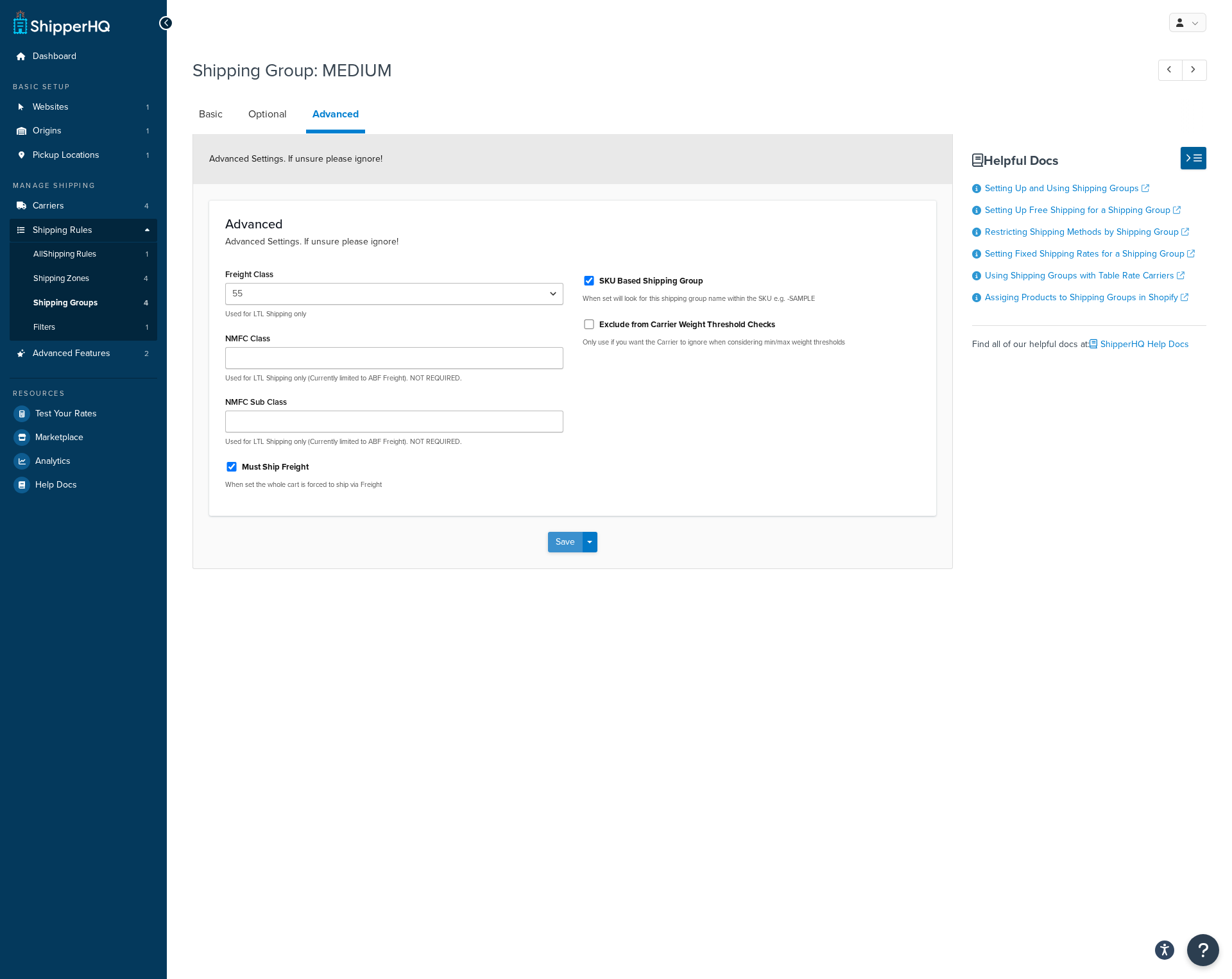
click at [569, 541] on button "Save" at bounding box center [565, 542] width 34 height 21
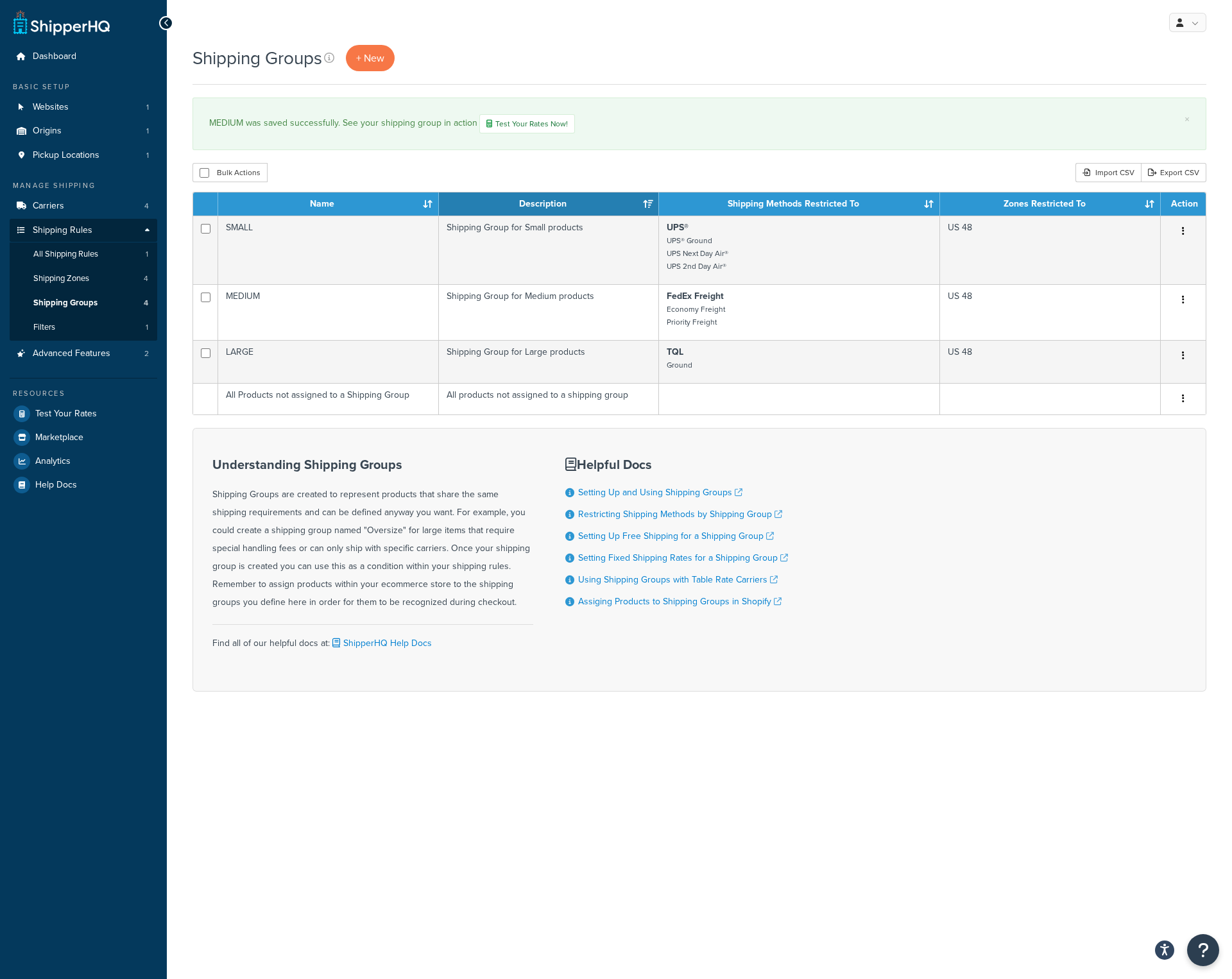
click at [435, 695] on div "Shipping Groups + New × MEDIUM was saved successfully. See your shipping group …" at bounding box center [699, 390] width 1065 height 692
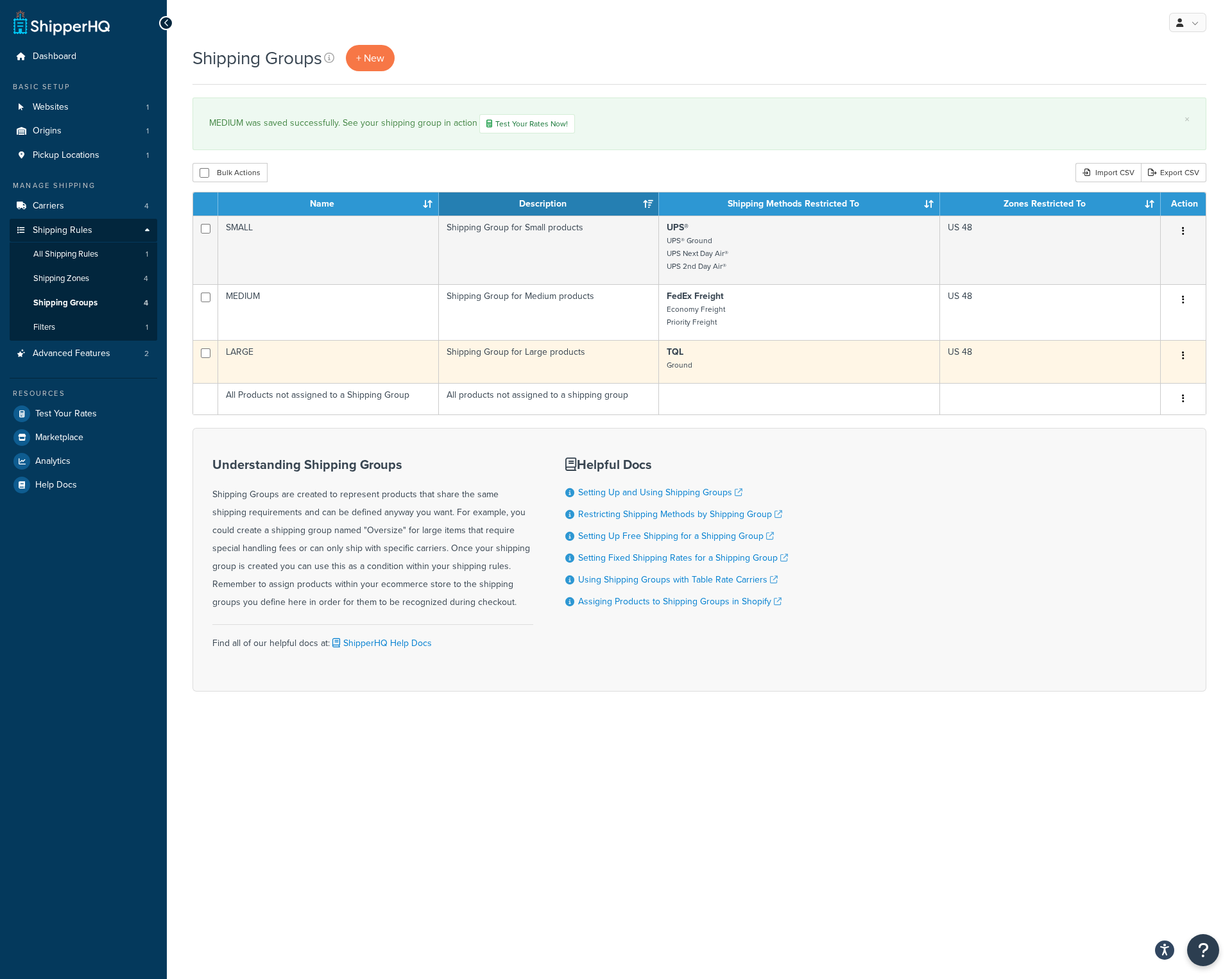
click at [401, 365] on td "LARGE" at bounding box center [328, 361] width 221 height 43
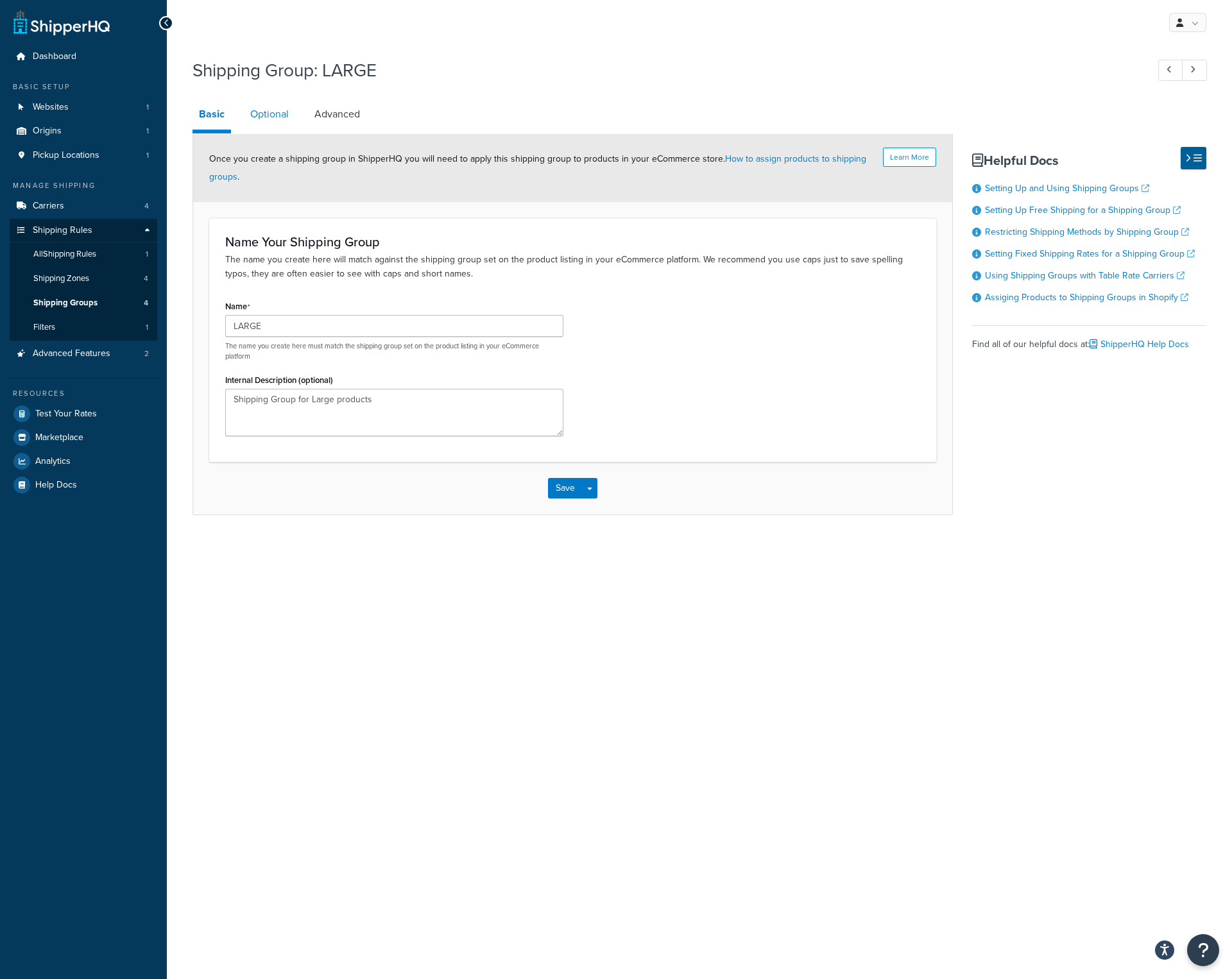
click at [277, 109] on link "Optional" at bounding box center [269, 114] width 51 height 31
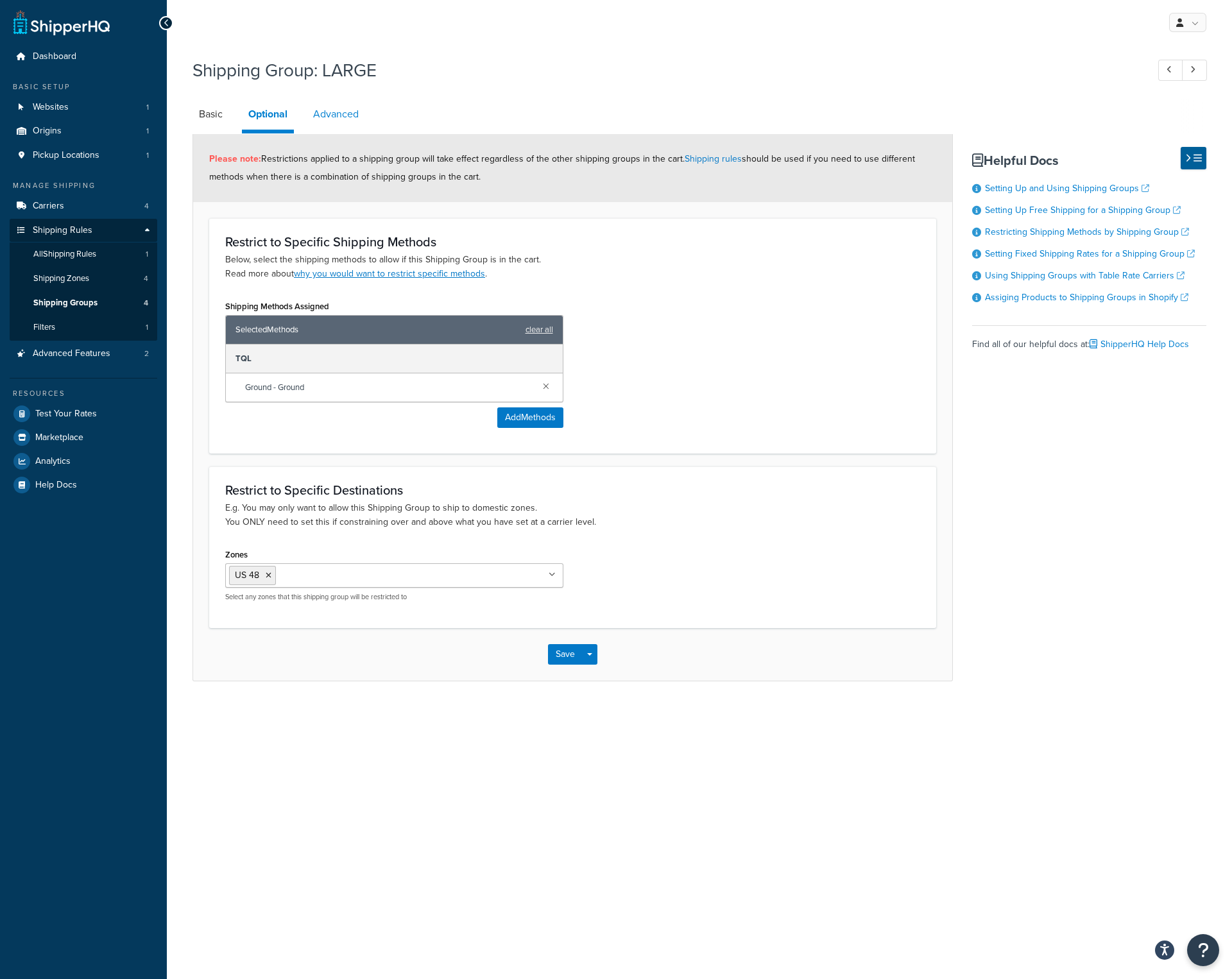
click at [339, 113] on link "Advanced" at bounding box center [335, 114] width 58 height 31
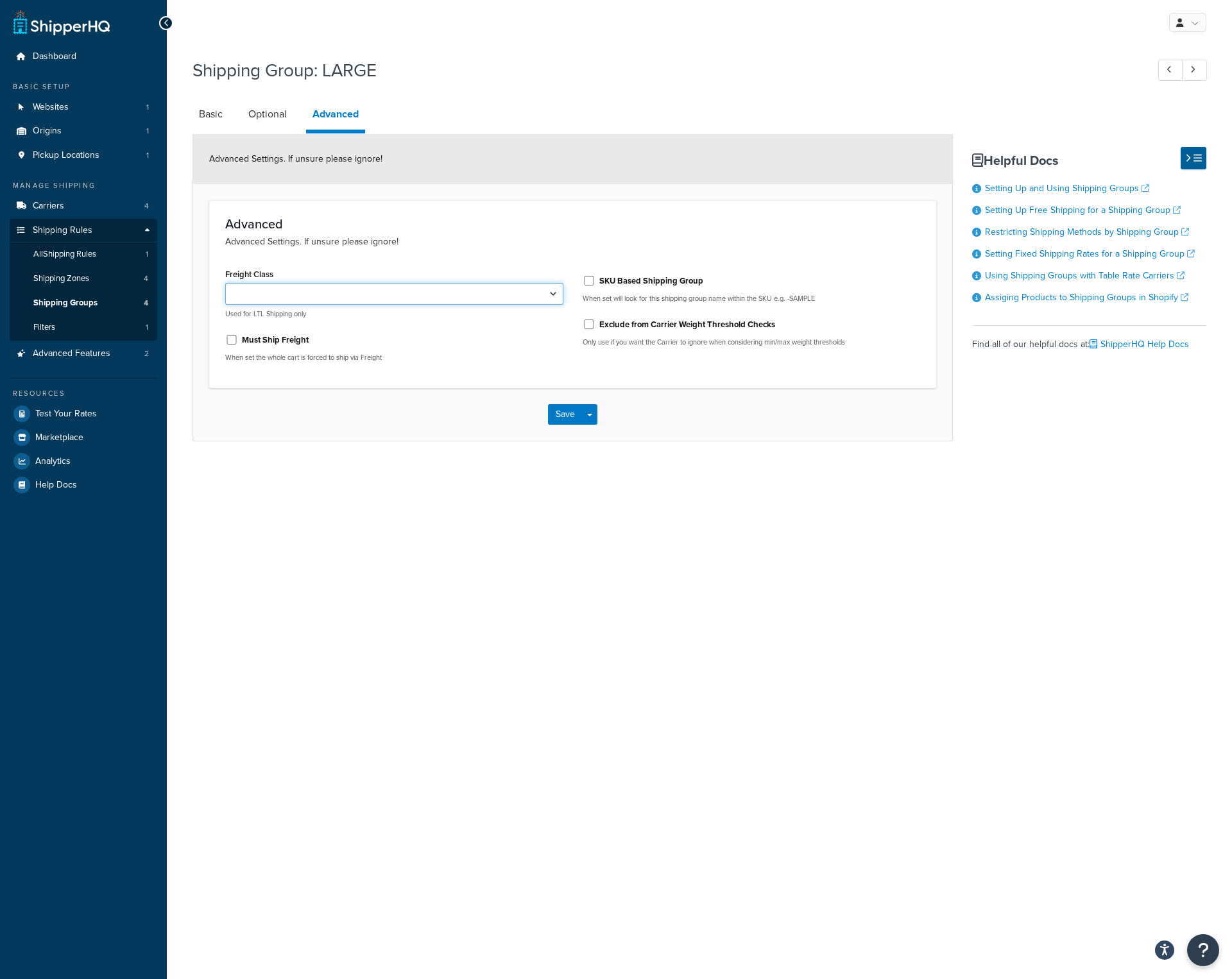
click at [544, 291] on select "50 55 60 65 70 77.5 85 92.5 100 110 125 150 175 200 250 300 400 500" at bounding box center [394, 294] width 338 height 22
select select "50"
click at [225, 283] on select "50 55 60 65 70 77.5 85 92.5 100 110 125 150 175 200 250 300 400 500" at bounding box center [394, 294] width 338 height 22
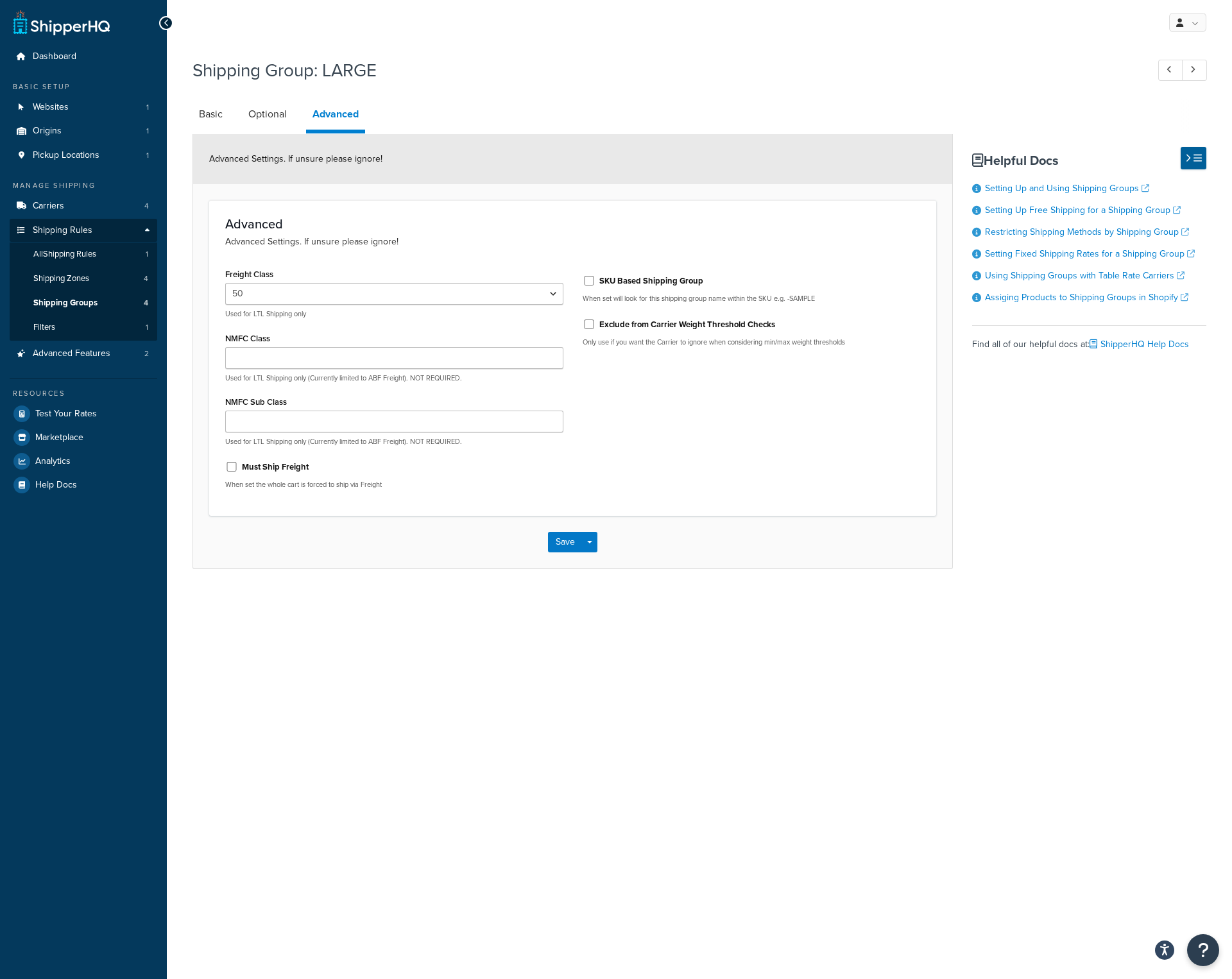
click at [411, 336] on div "NMFC Class Used for LTL Shipping only (Currently limited to ABF Freight). NOT R…" at bounding box center [394, 356] width 338 height 54
click at [585, 279] on input "SKU Based Shipping Group" at bounding box center [589, 281] width 13 height 10
checkbox input "true"
click at [569, 540] on button "Save" at bounding box center [565, 542] width 34 height 21
